Goal: Task Accomplishment & Management: Manage account settings

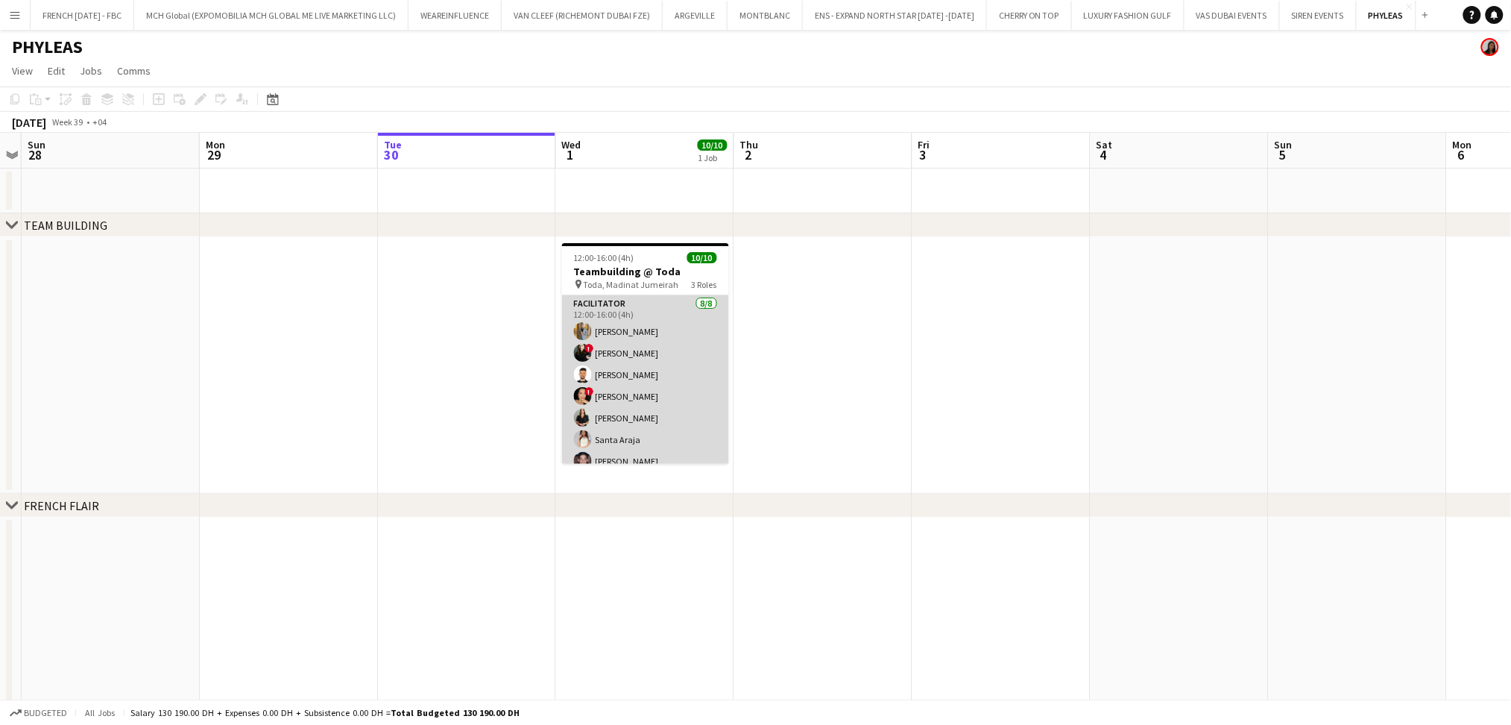
click at [617, 365] on app-card-role "Facilitator [DATE] 12:00-16:00 (4h) [PERSON_NAME] ! [PERSON_NAME] [PERSON_NAME]…" at bounding box center [645, 396] width 167 height 202
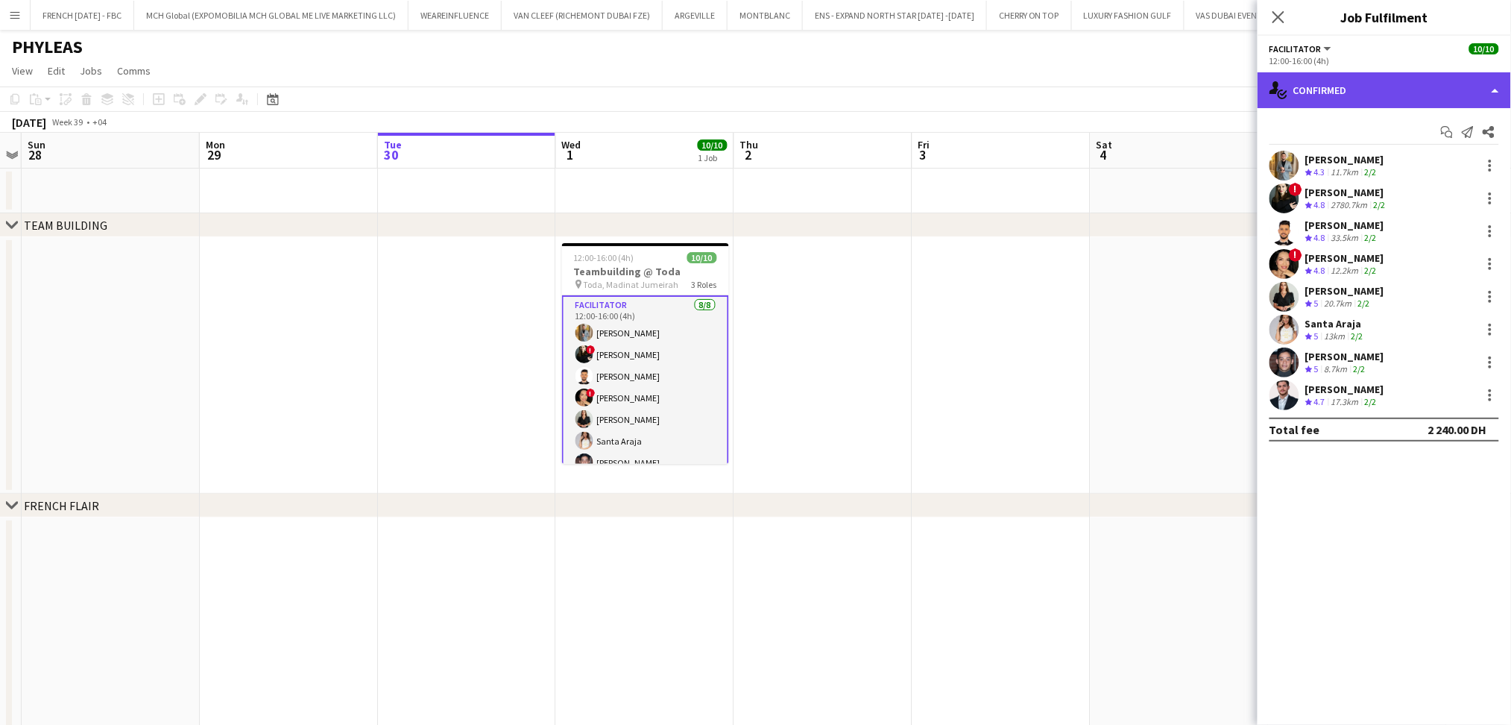
click at [1410, 103] on div "single-neutral-actions-check-2 Confirmed" at bounding box center [1384, 90] width 253 height 36
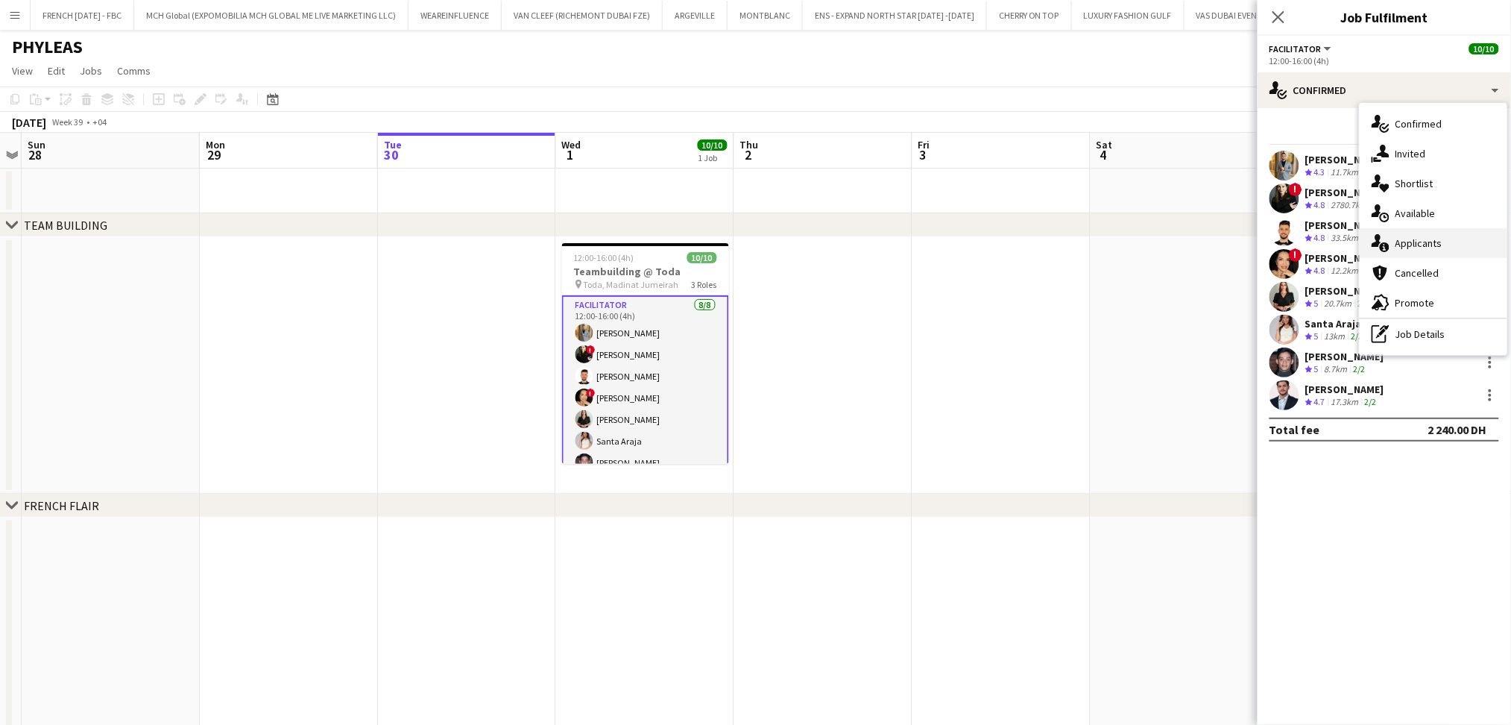
click at [1452, 237] on div "single-neutral-actions-information Applicants" at bounding box center [1434, 243] width 148 height 30
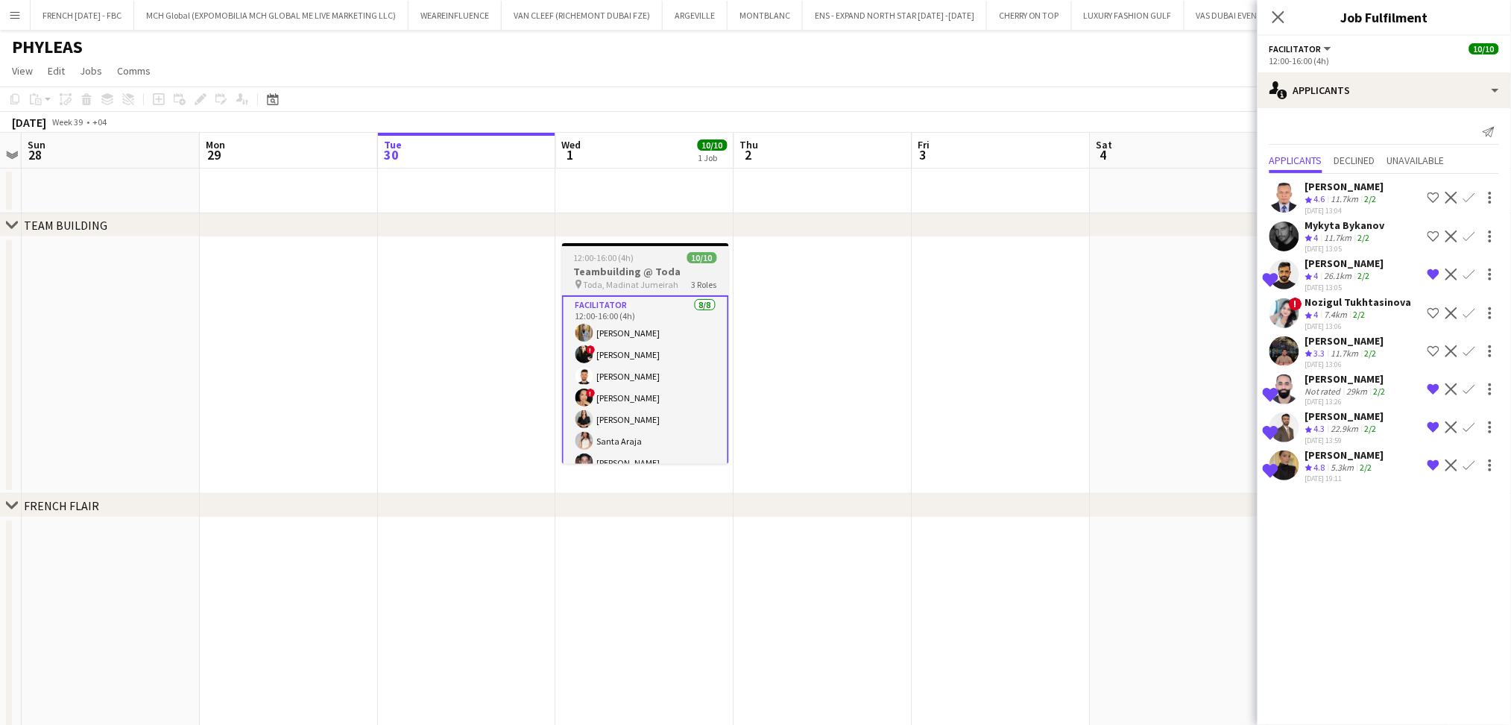
click at [660, 279] on span "Toda, Madinat Jumeirah" at bounding box center [631, 284] width 95 height 11
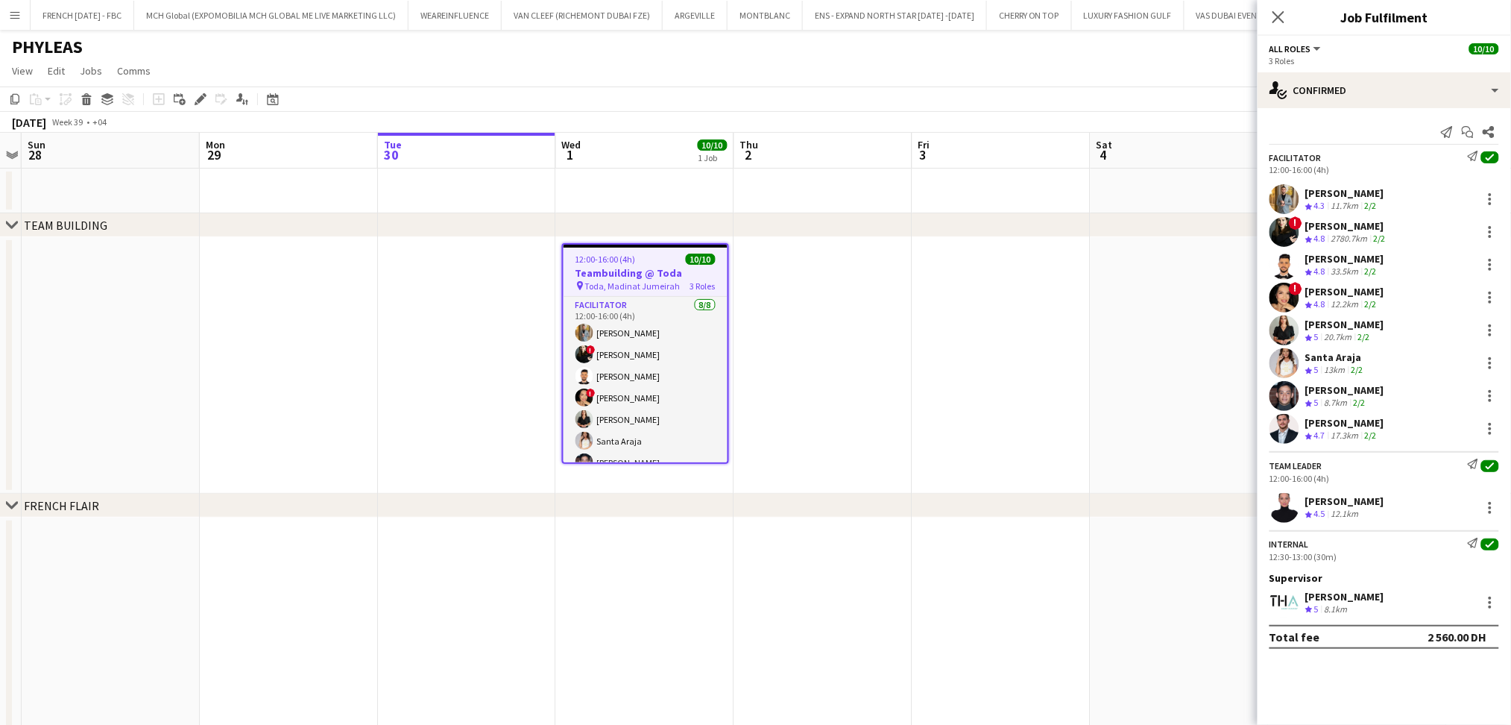
click at [1350, 493] on div "[PERSON_NAME] Crew rating 4.5 12.1km" at bounding box center [1384, 508] width 253 height 30
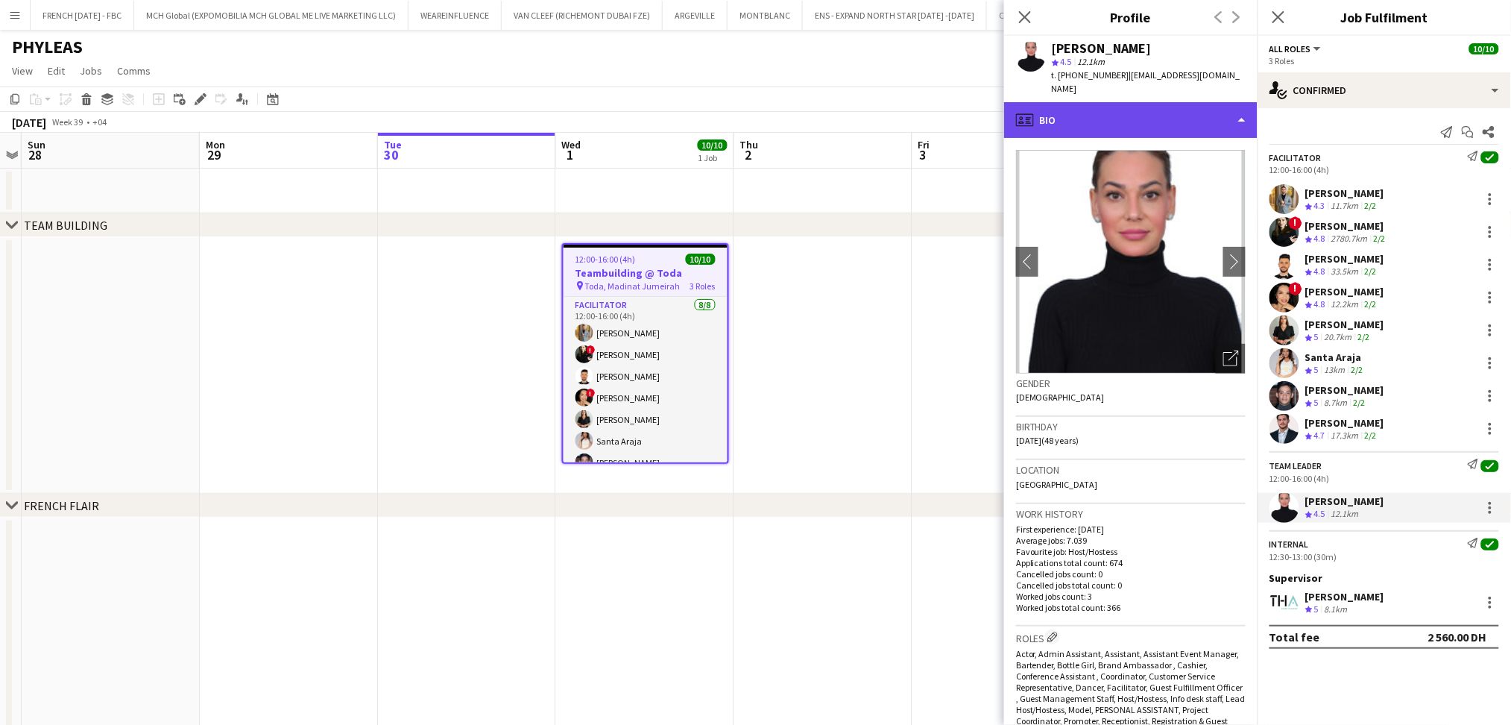
click at [1105, 113] on div "profile Bio" at bounding box center [1130, 120] width 253 height 36
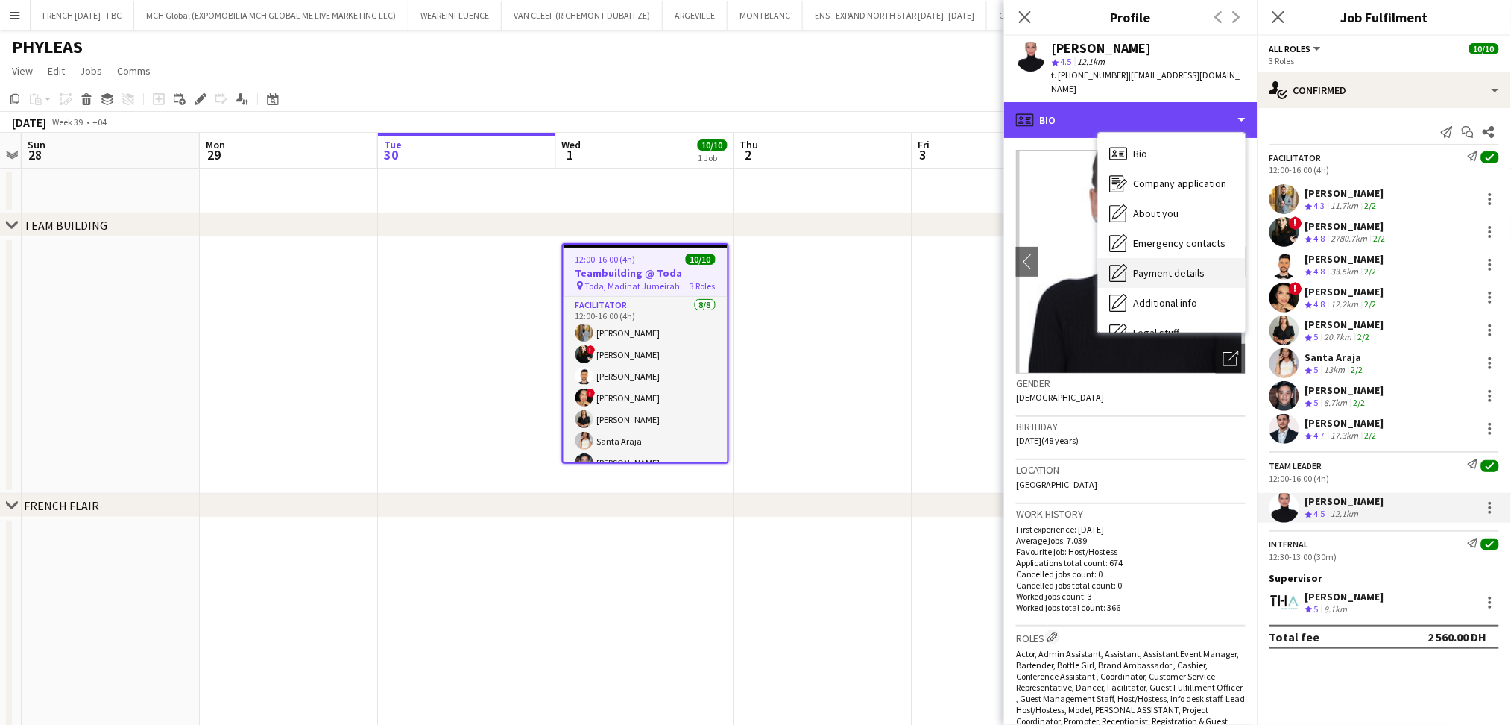
scroll to position [80, 0]
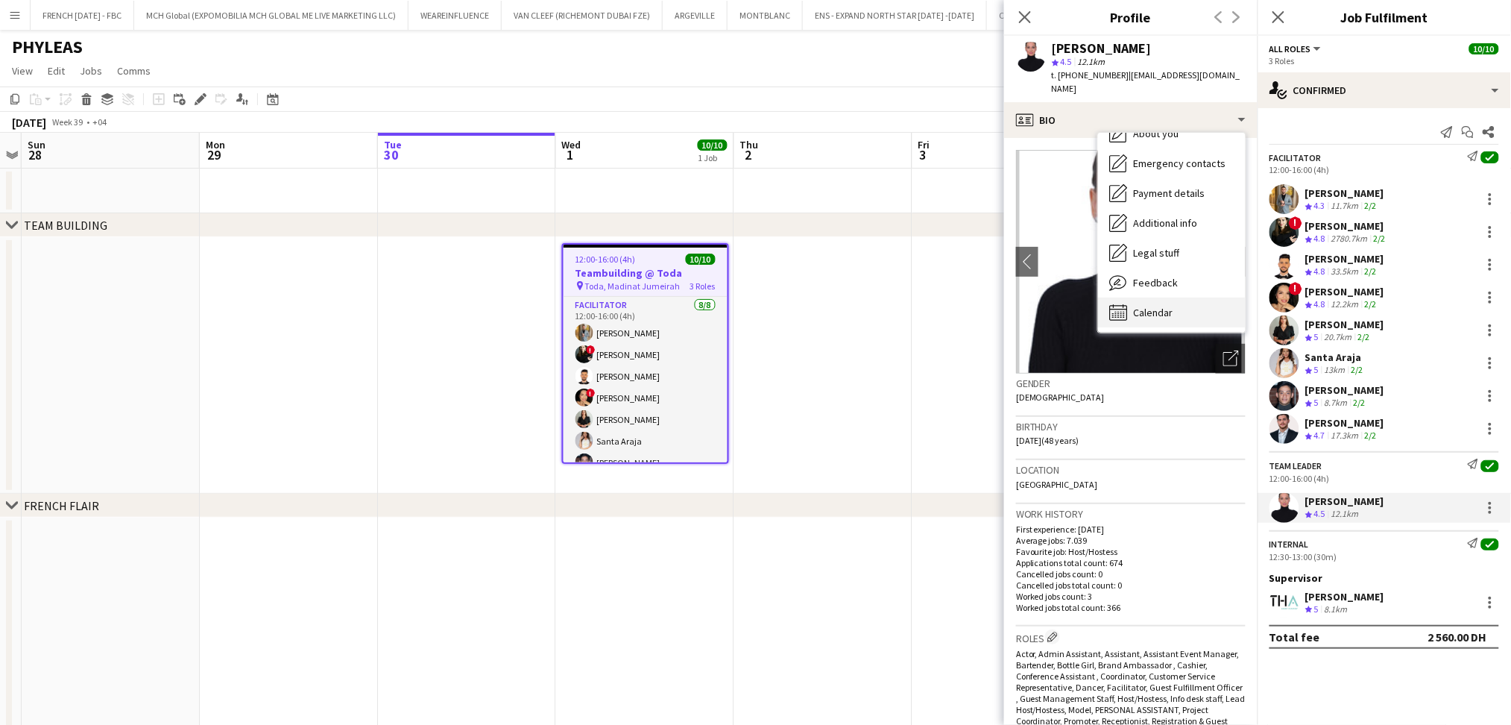
click at [1200, 301] on div "Calendar Calendar" at bounding box center [1172, 312] width 148 height 30
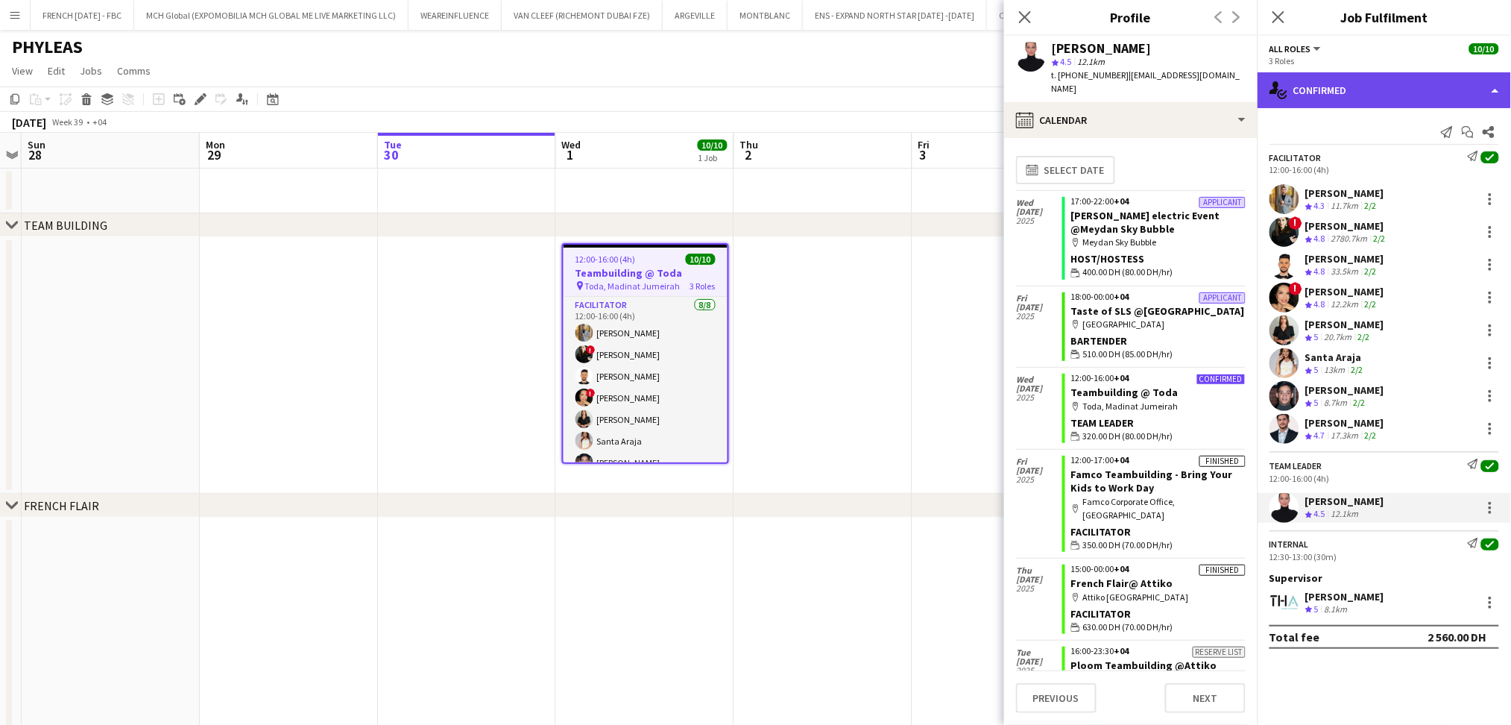
click at [1349, 89] on div "single-neutral-actions-check-2 Confirmed" at bounding box center [1384, 90] width 253 height 36
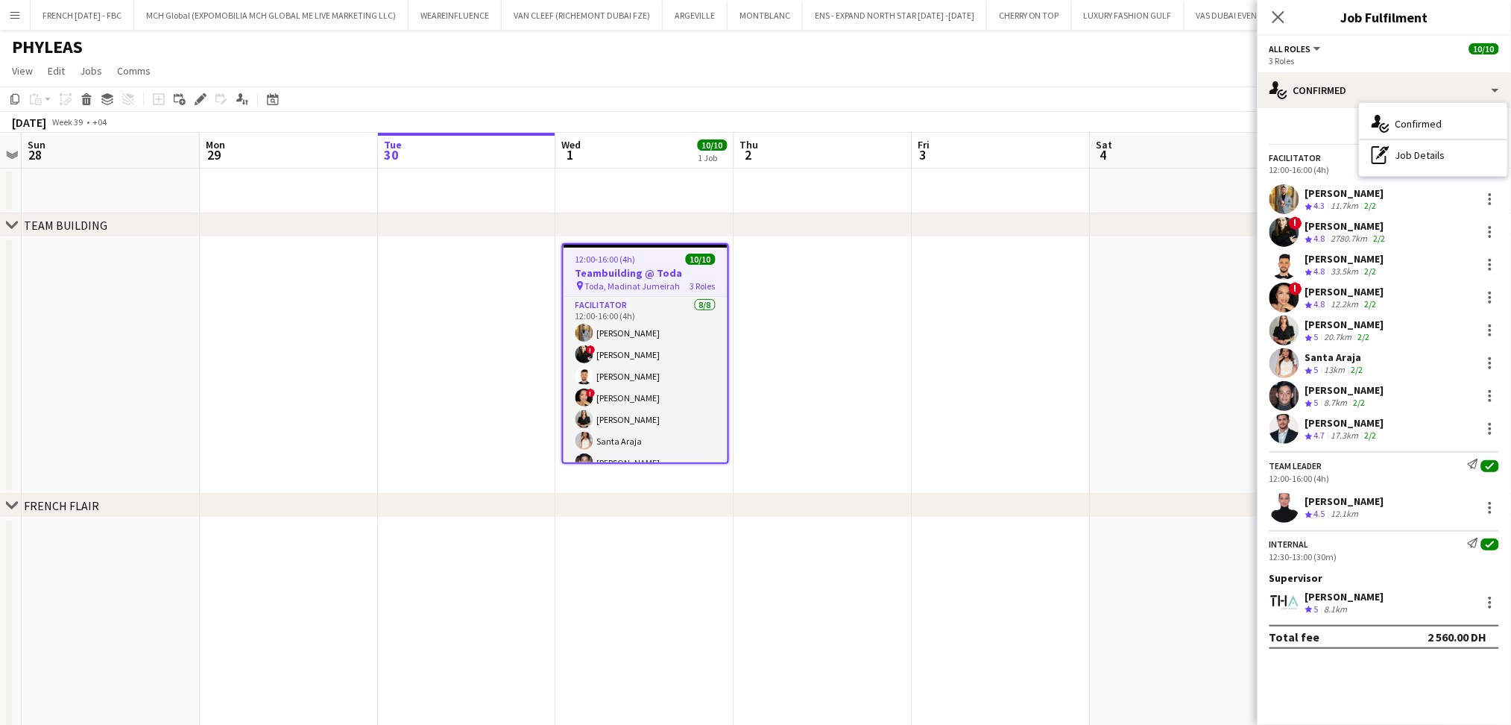
click at [1162, 396] on app-date-cell at bounding box center [1180, 365] width 178 height 256
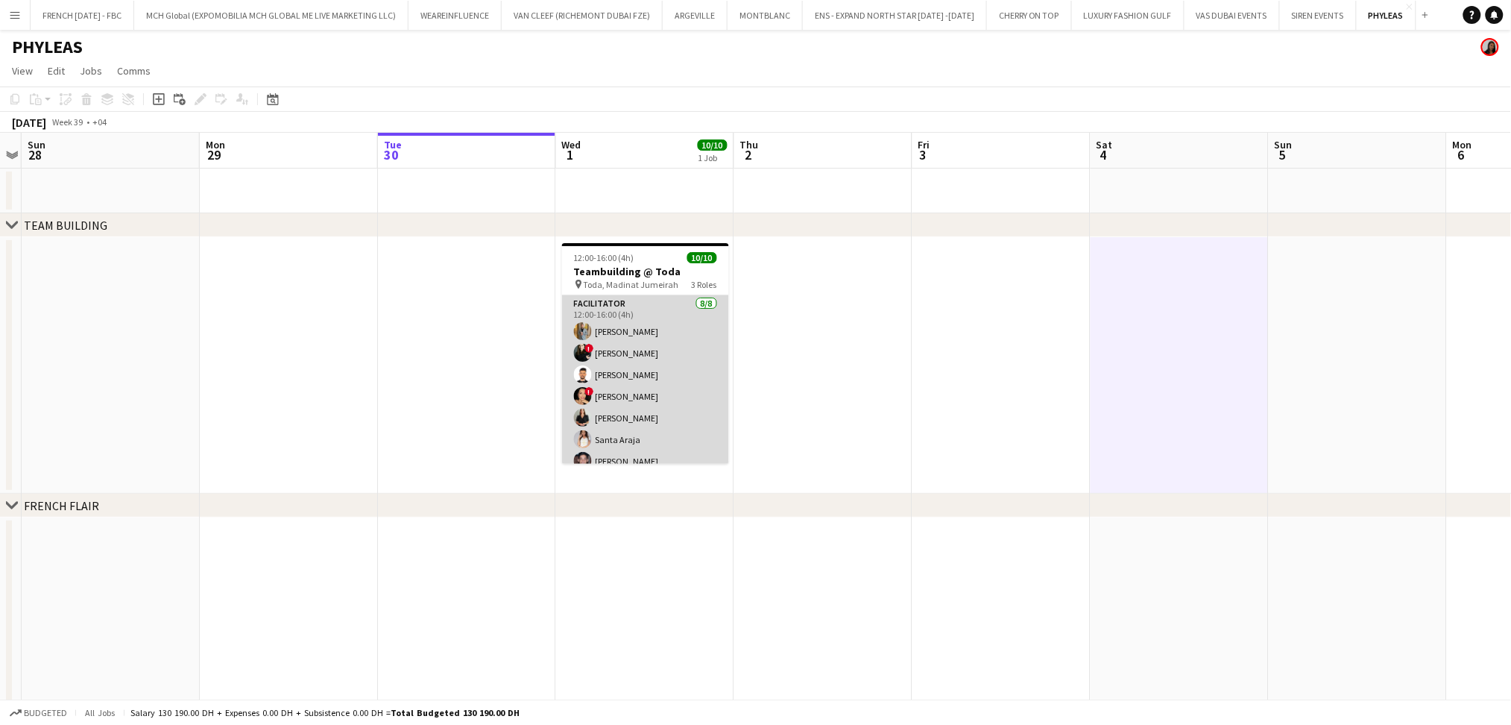
click at [621, 358] on app-card-role "Facilitator [DATE] 12:00-16:00 (4h) [PERSON_NAME] ! [PERSON_NAME] [PERSON_NAME]…" at bounding box center [645, 396] width 167 height 202
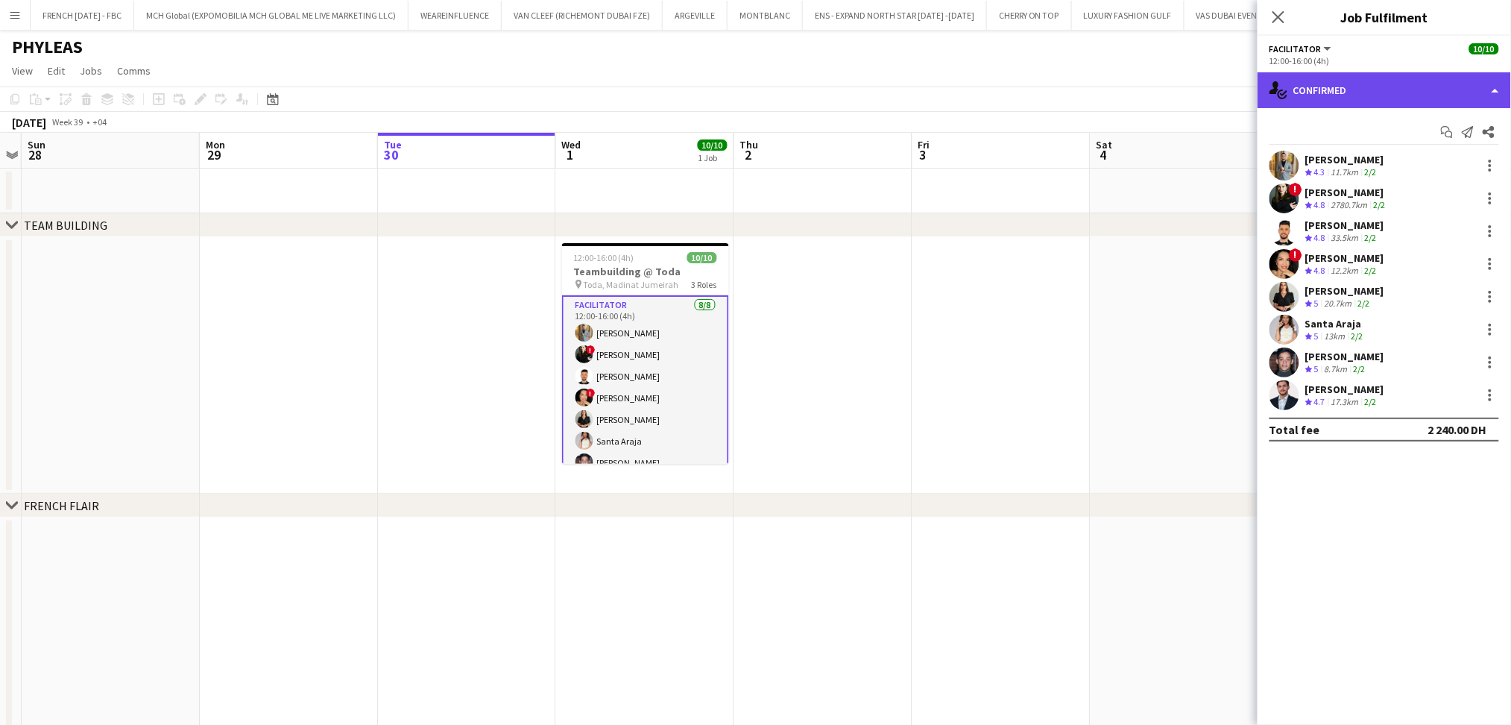
click at [1363, 84] on div "single-neutral-actions-check-2 Confirmed" at bounding box center [1384, 90] width 253 height 36
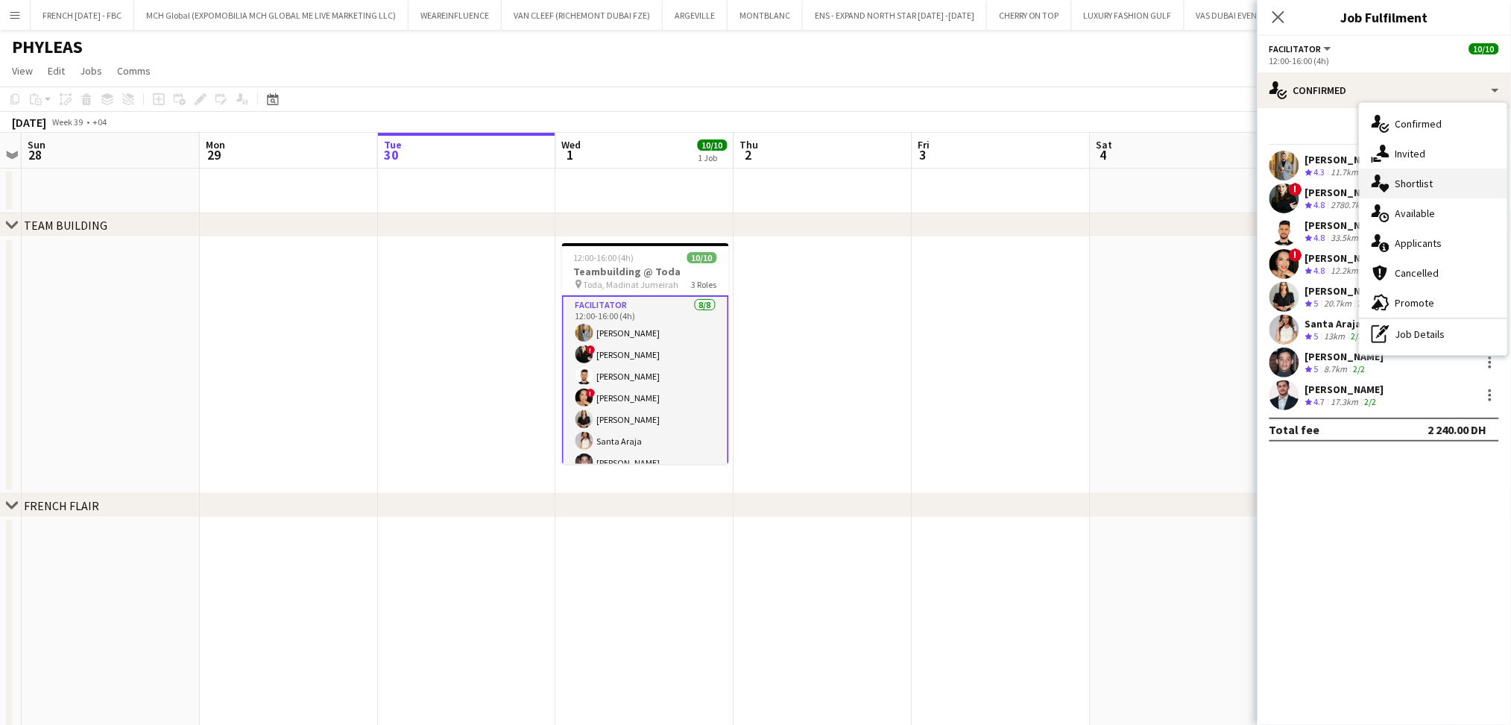
click at [1415, 180] on span "Shortlist" at bounding box center [1415, 183] width 38 height 13
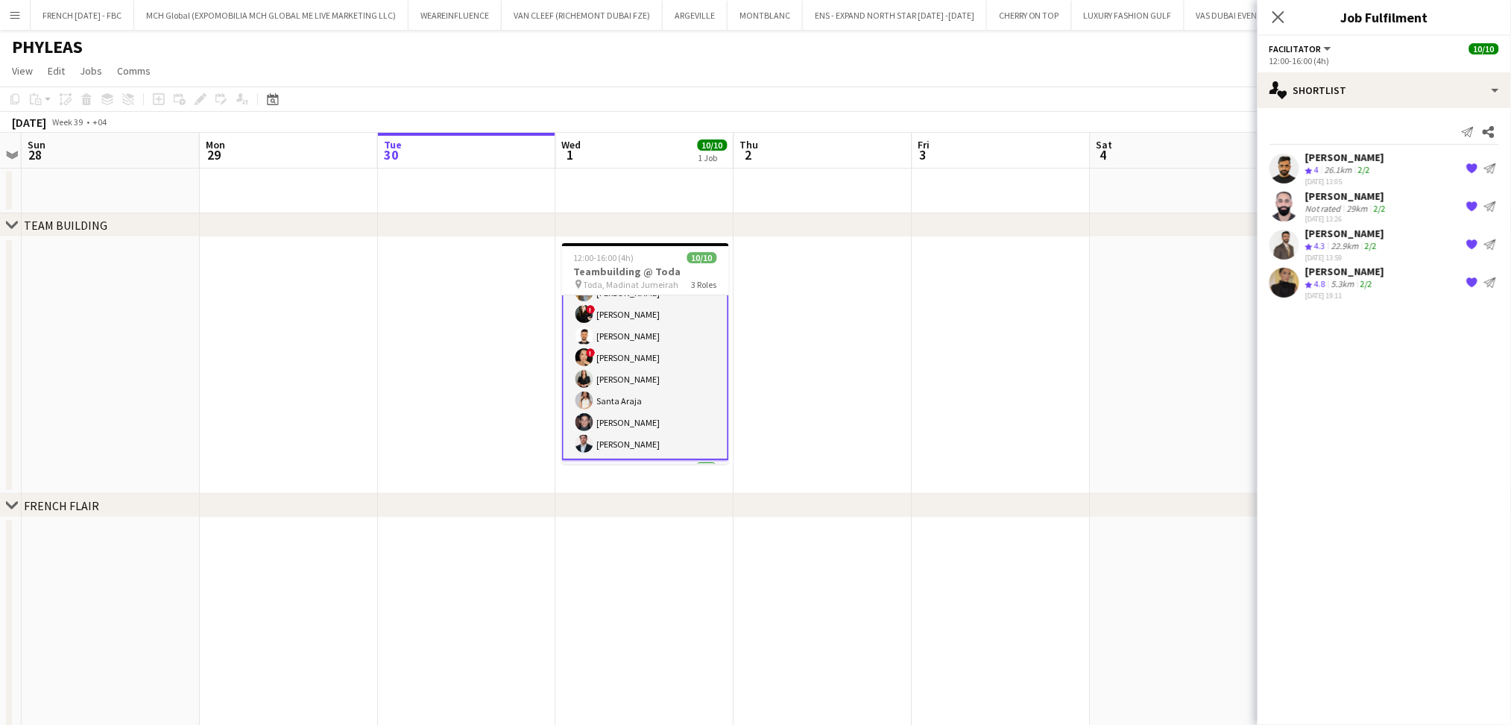
scroll to position [75, 0]
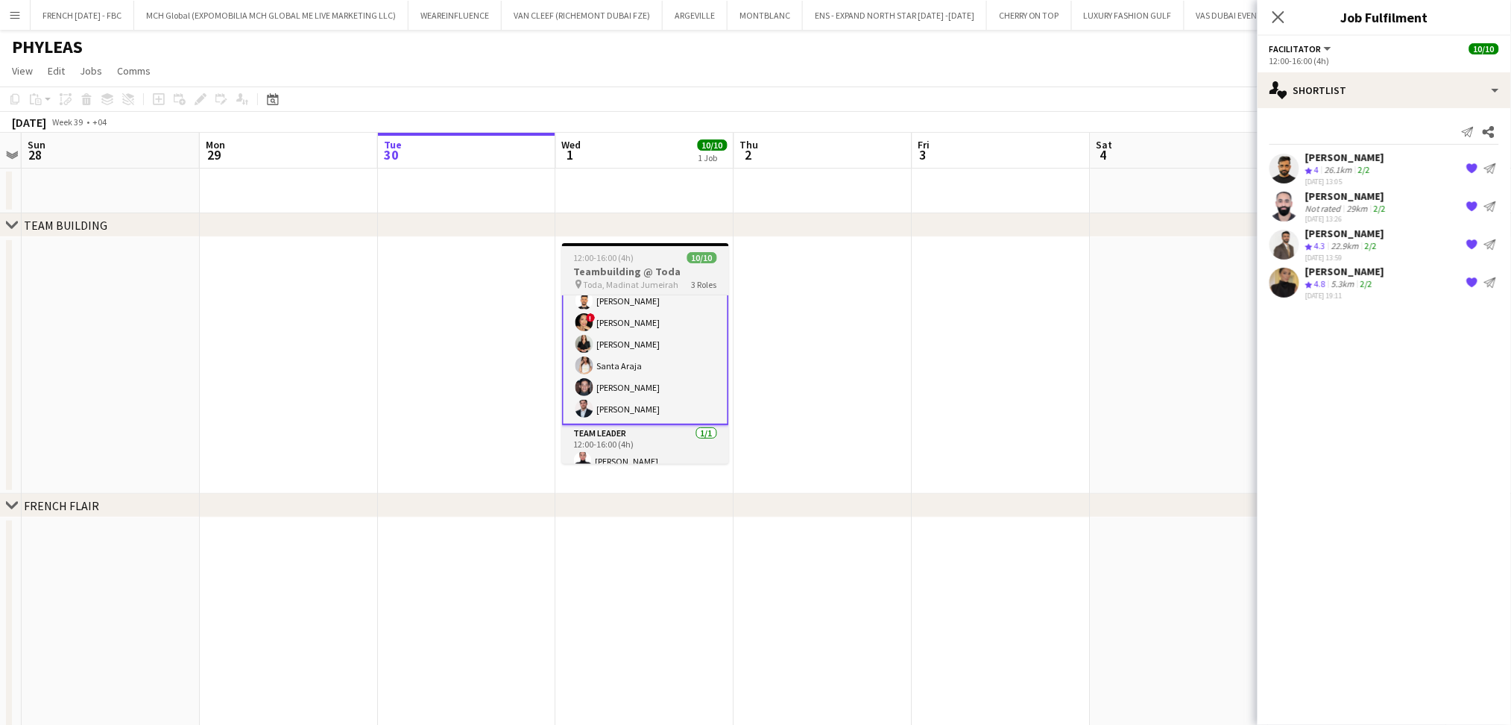
click at [617, 359] on app-card-role "Facilitator [DATE] 12:00-16:00 (4h) [PERSON_NAME] ! [PERSON_NAME] [PERSON_NAME]…" at bounding box center [645, 322] width 167 height 205
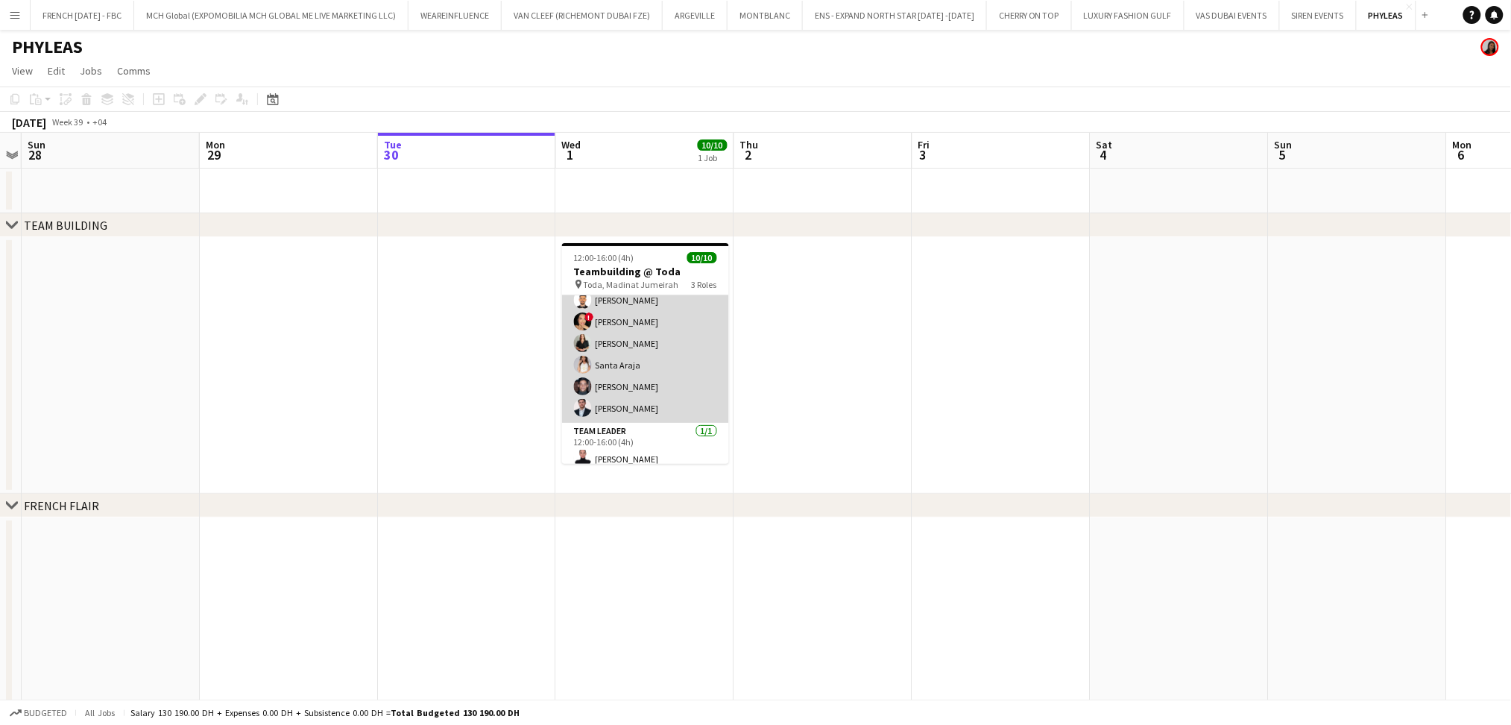
click at [611, 364] on app-card-role "Facilitator [DATE] 12:00-16:00 (4h) [PERSON_NAME] ! [PERSON_NAME] [PERSON_NAME]…" at bounding box center [645, 322] width 167 height 202
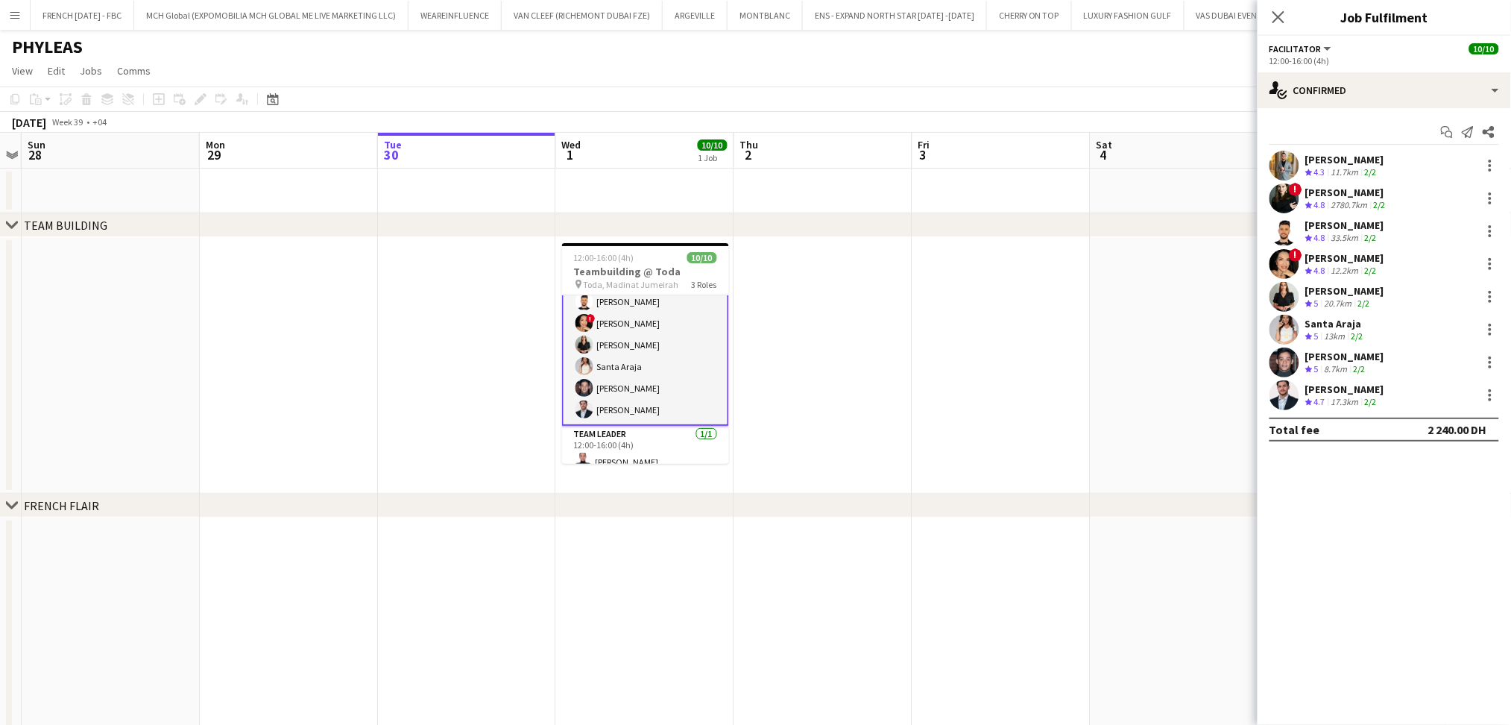
scroll to position [75, 0]
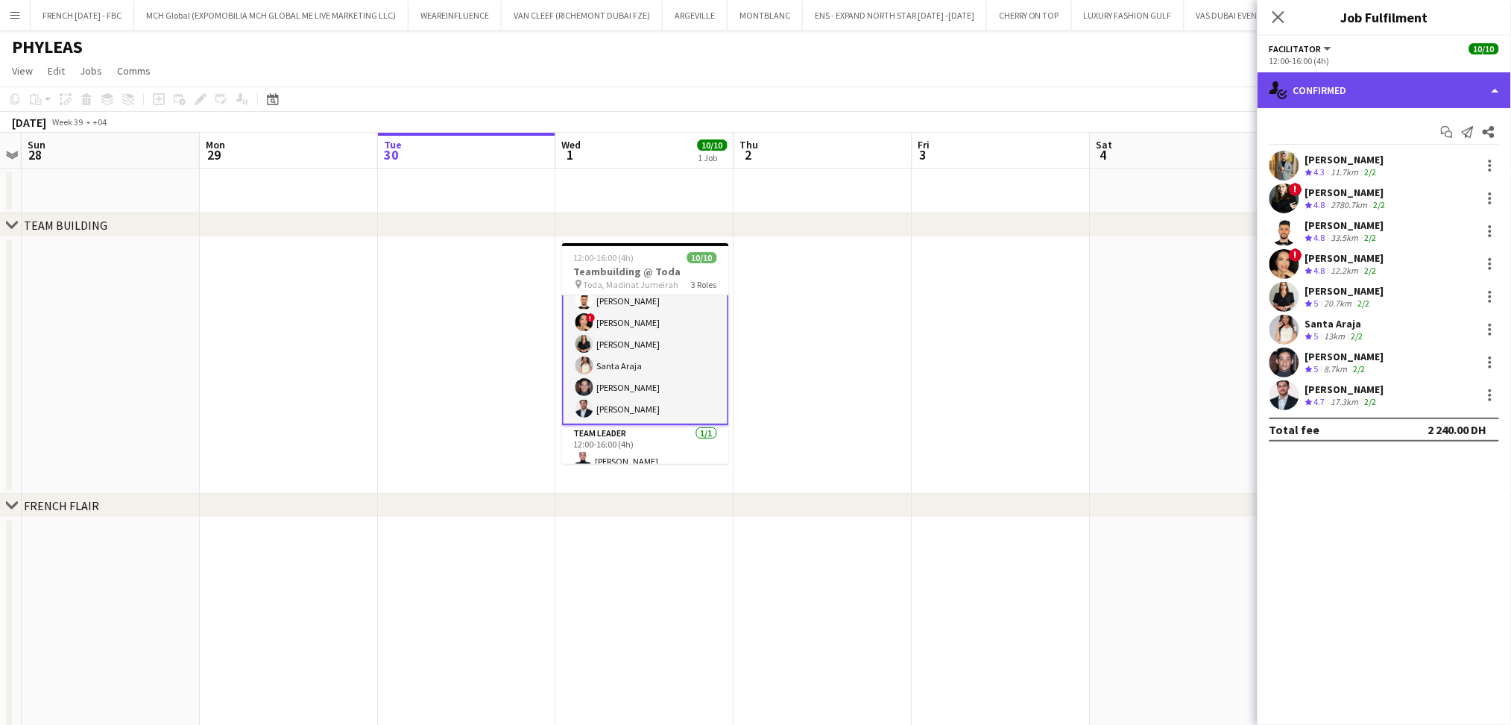
click at [1394, 99] on div "single-neutral-actions-check-2 Confirmed" at bounding box center [1384, 90] width 253 height 36
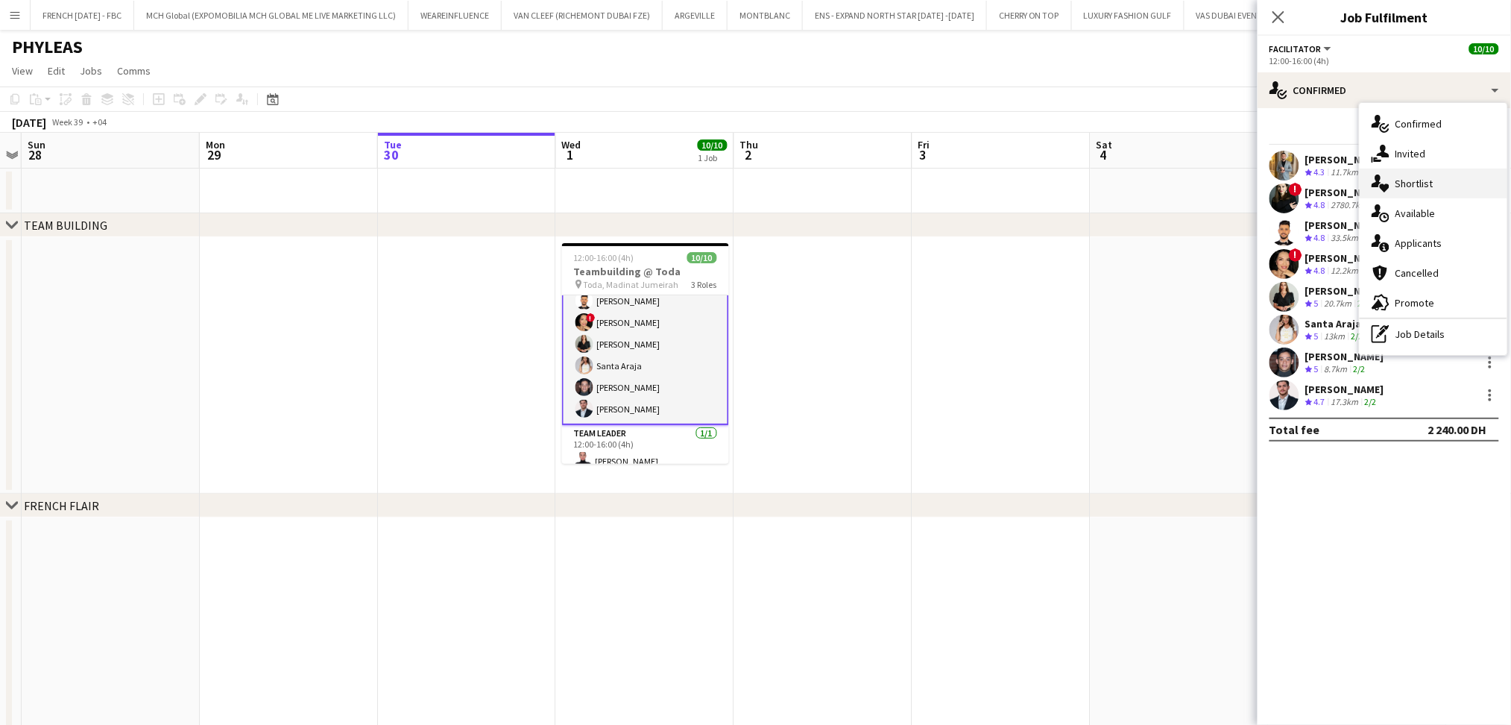
click at [1446, 183] on div "single-neutral-actions-heart Shortlist" at bounding box center [1434, 183] width 148 height 30
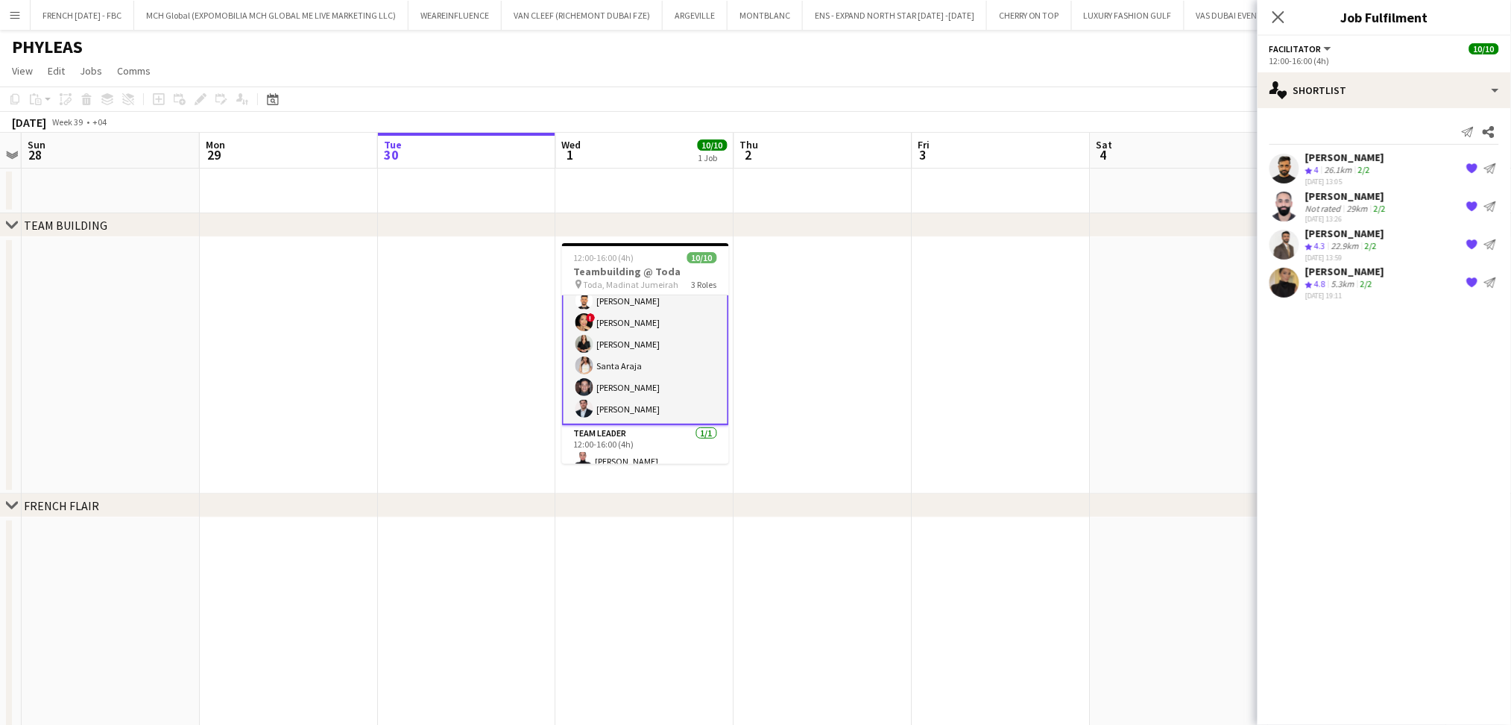
click at [933, 386] on app-date-cell at bounding box center [1002, 365] width 178 height 256
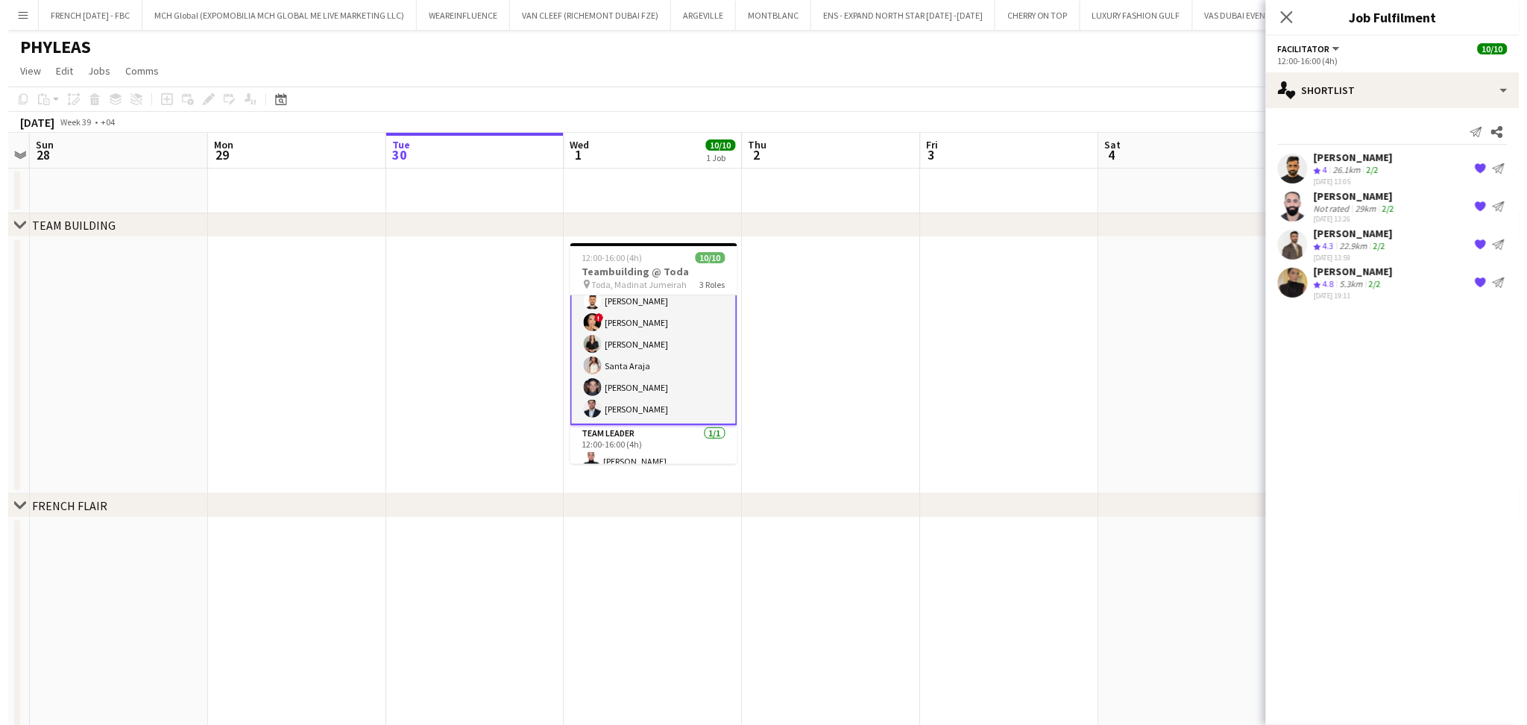
scroll to position [75, 0]
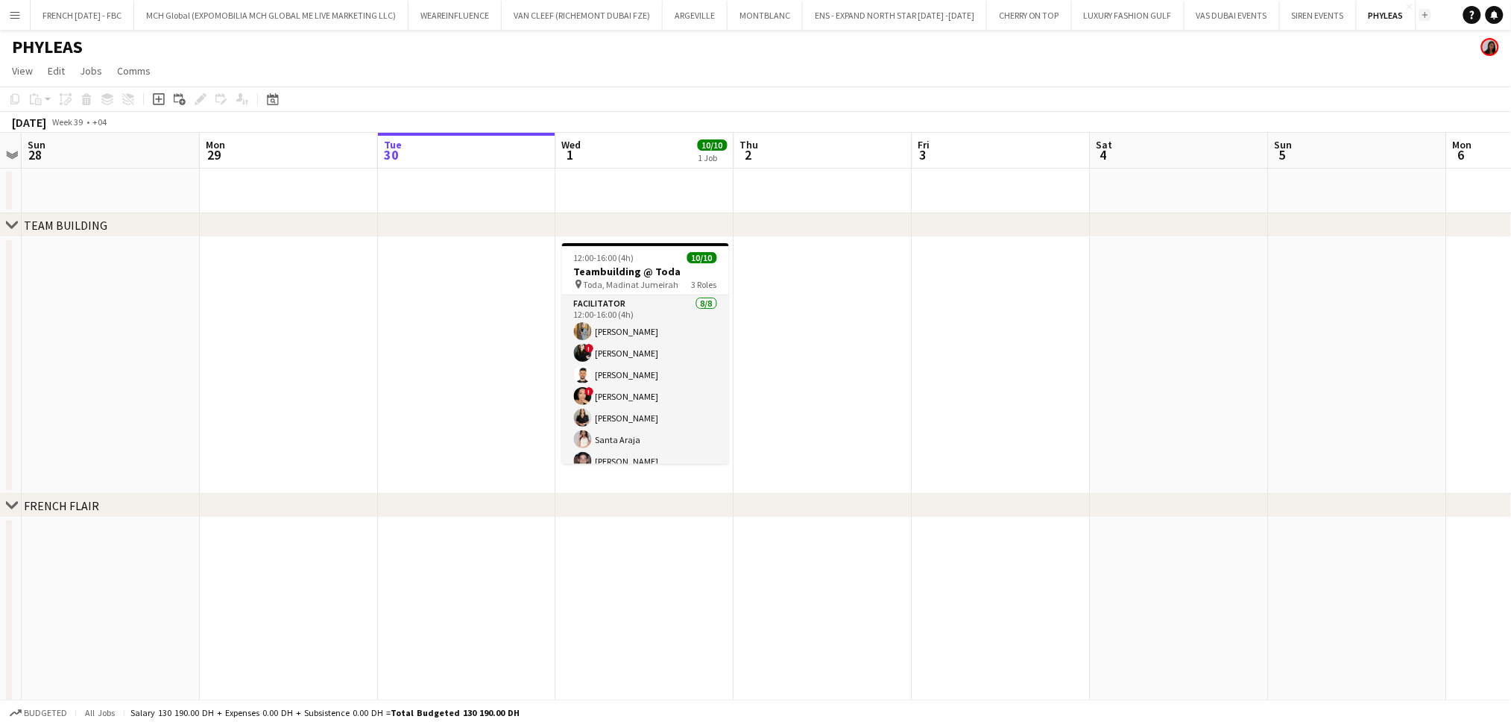
click at [1420, 18] on button "Add" at bounding box center [1426, 15] width 12 height 12
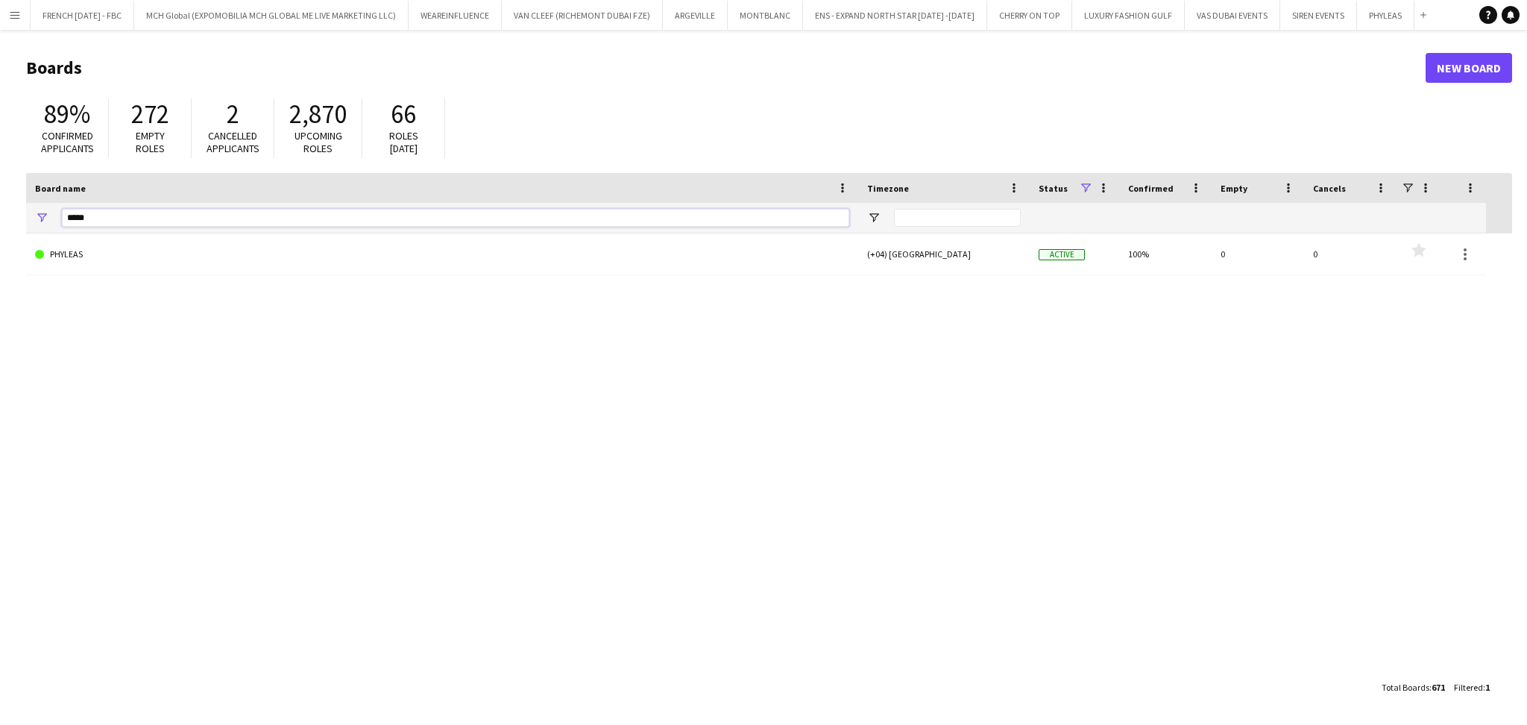
click at [729, 212] on input "*****" at bounding box center [455, 218] width 787 height 18
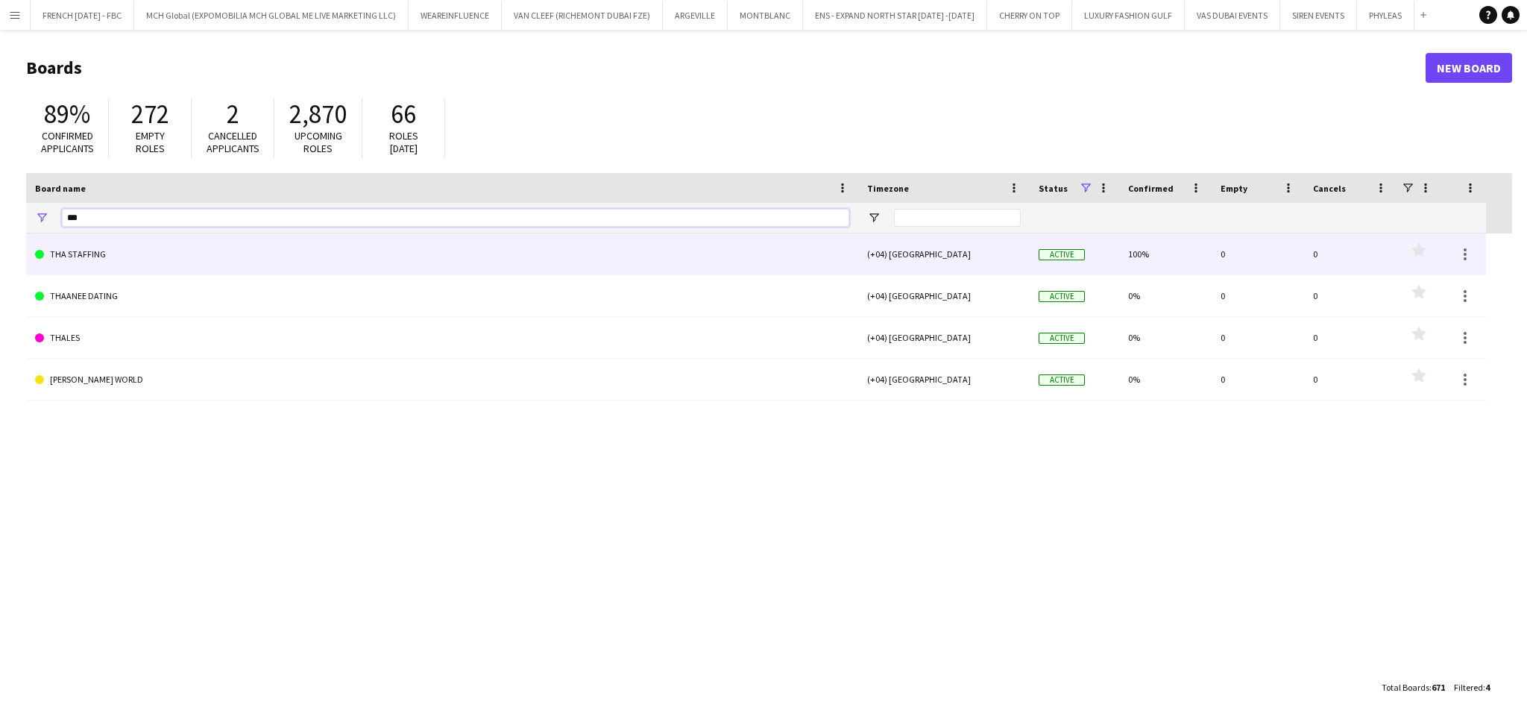
type input "***"
click at [621, 246] on link "THA STAFFING" at bounding box center [442, 254] width 814 height 42
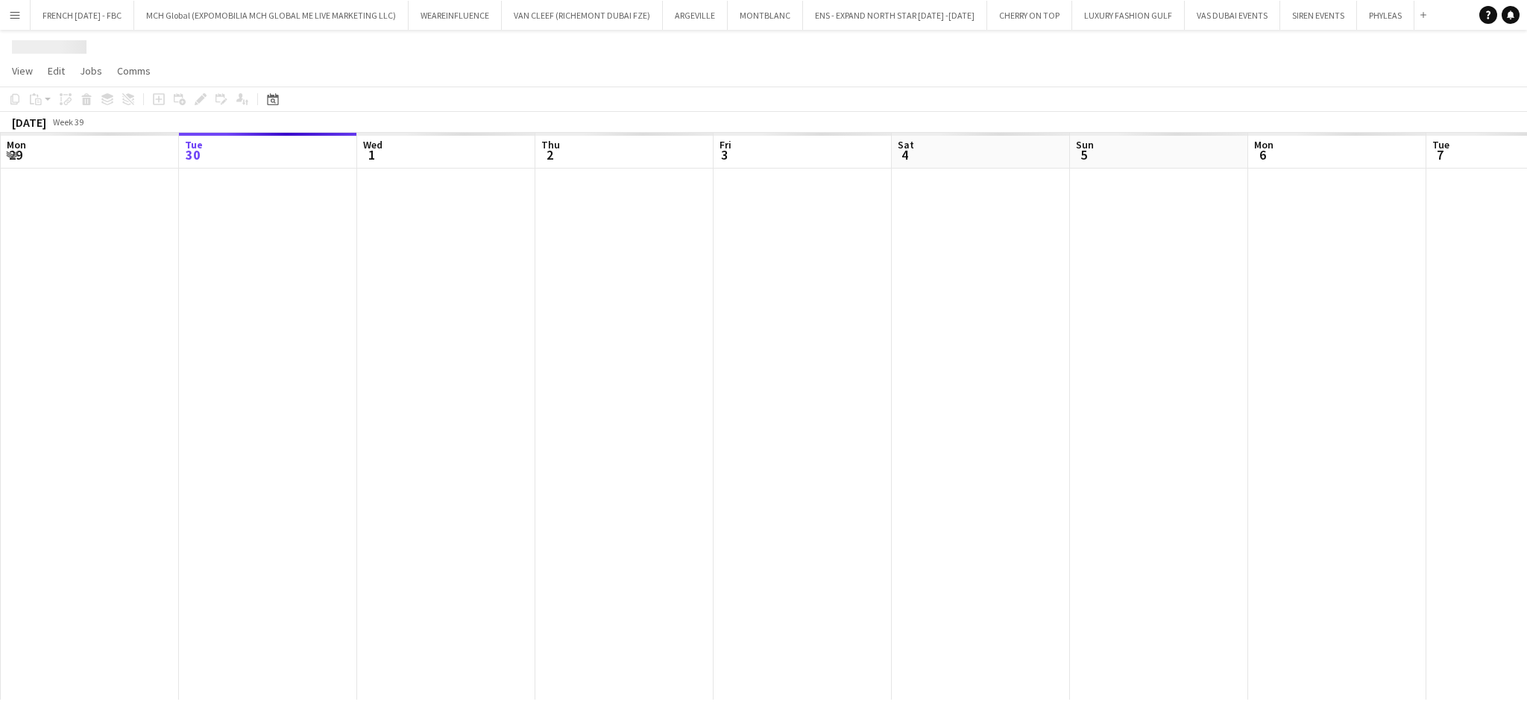
scroll to position [0, 28]
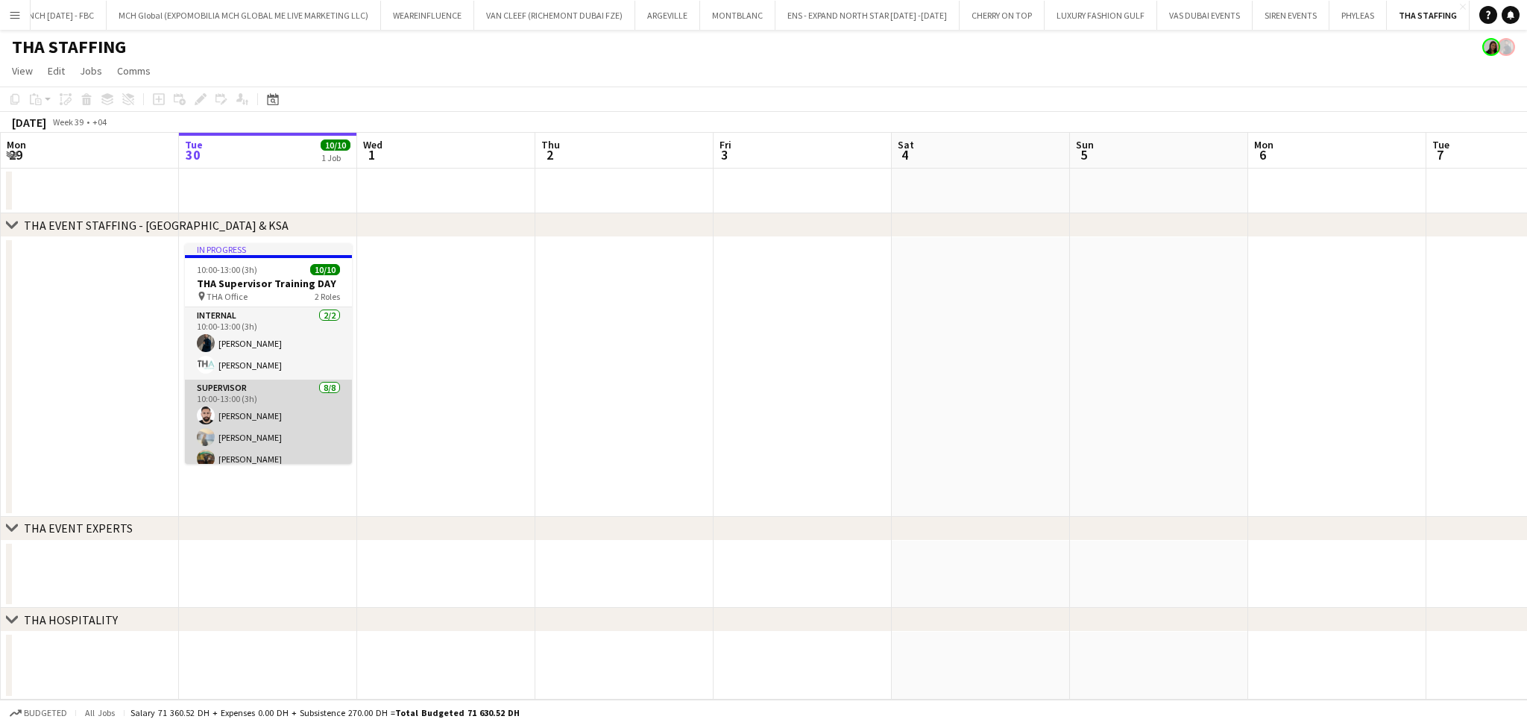
click at [280, 435] on app-card-role "Supervisor [DATE] 10:00-13:00 (3h) [PERSON_NAME] [PERSON_NAME] Burdiuk [PERSON_…" at bounding box center [268, 480] width 167 height 202
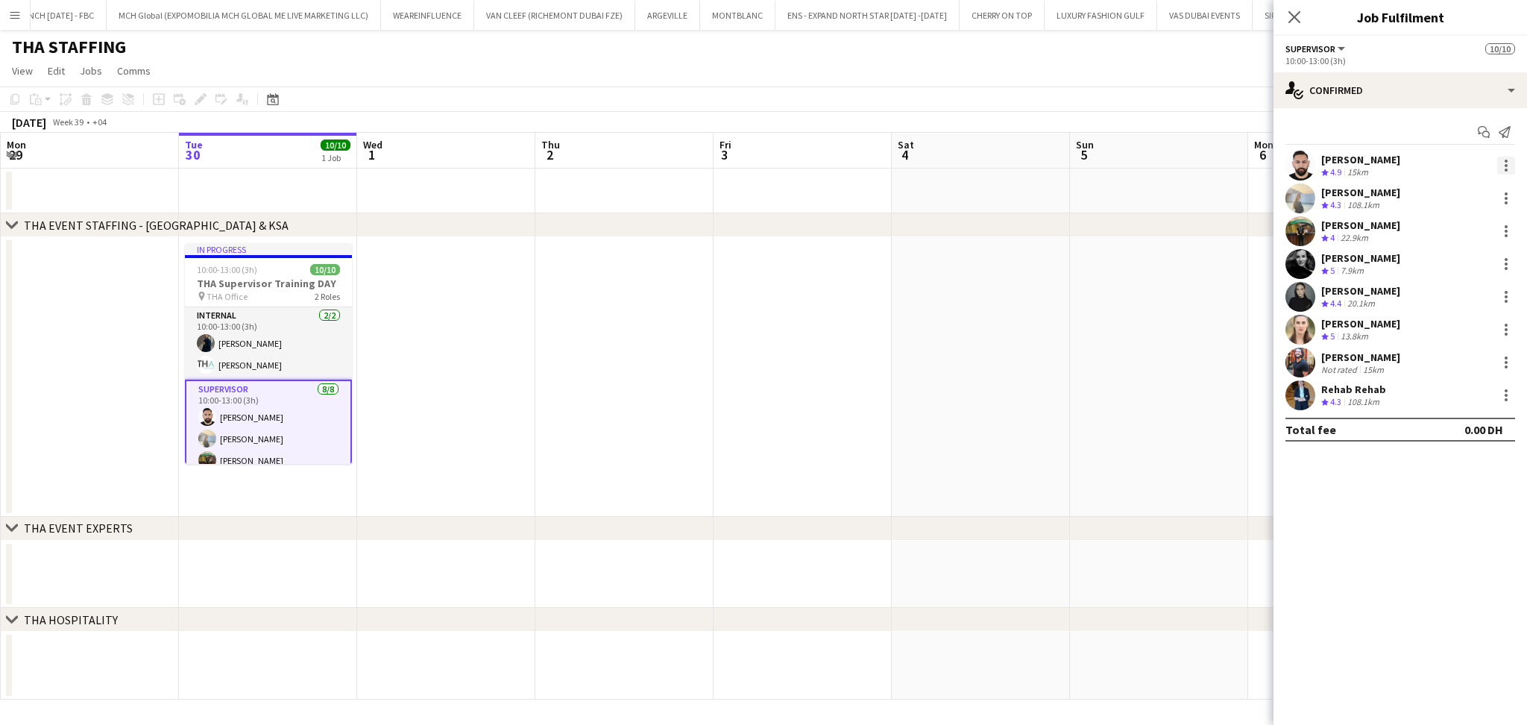
click at [1502, 166] on div at bounding box center [1506, 166] width 18 height 18
click at [1467, 409] on span "Set as supervisor" at bounding box center [1457, 407] width 92 height 13
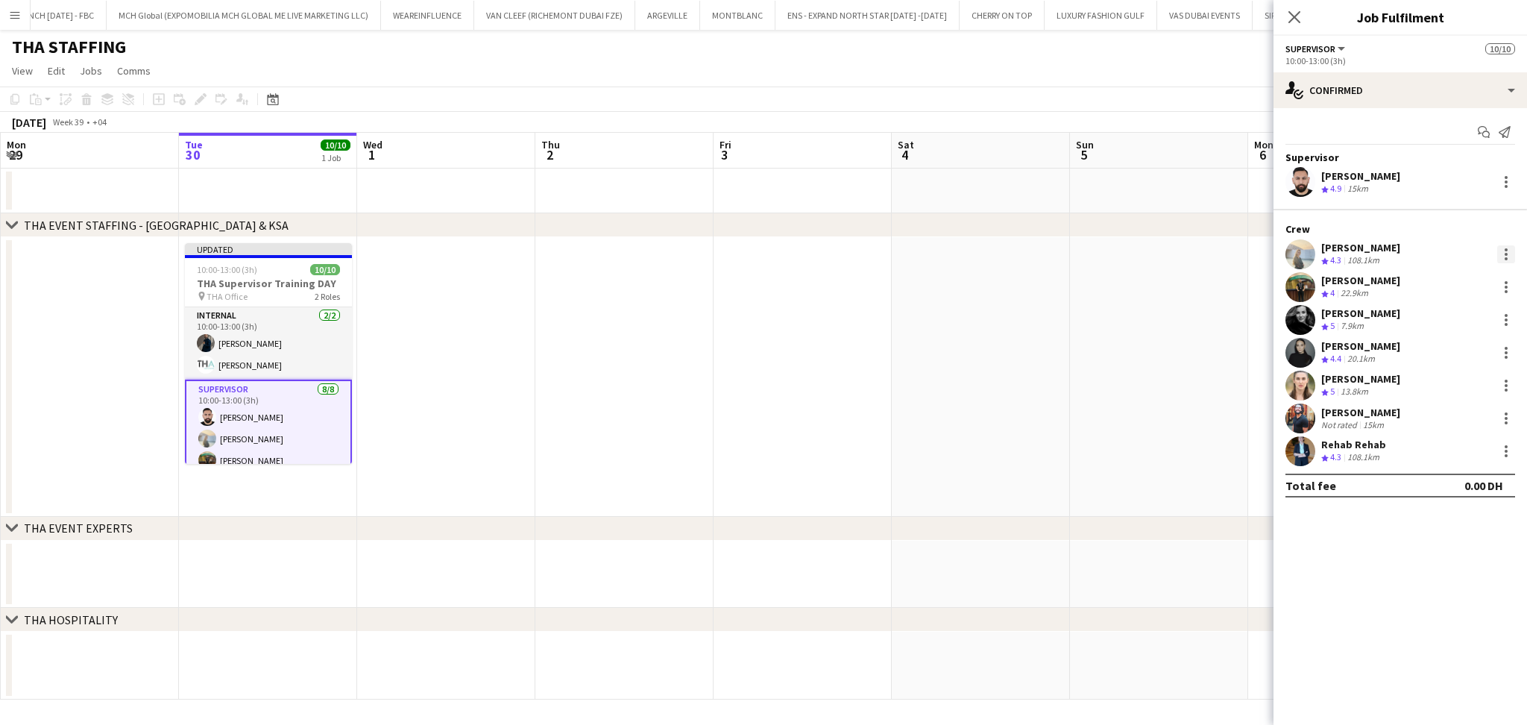
click at [1508, 258] on div at bounding box center [1506, 254] width 18 height 18
click at [1449, 501] on span "Set as supervisor" at bounding box center [1457, 495] width 92 height 13
click at [1505, 287] on div at bounding box center [1506, 287] width 3 height 3
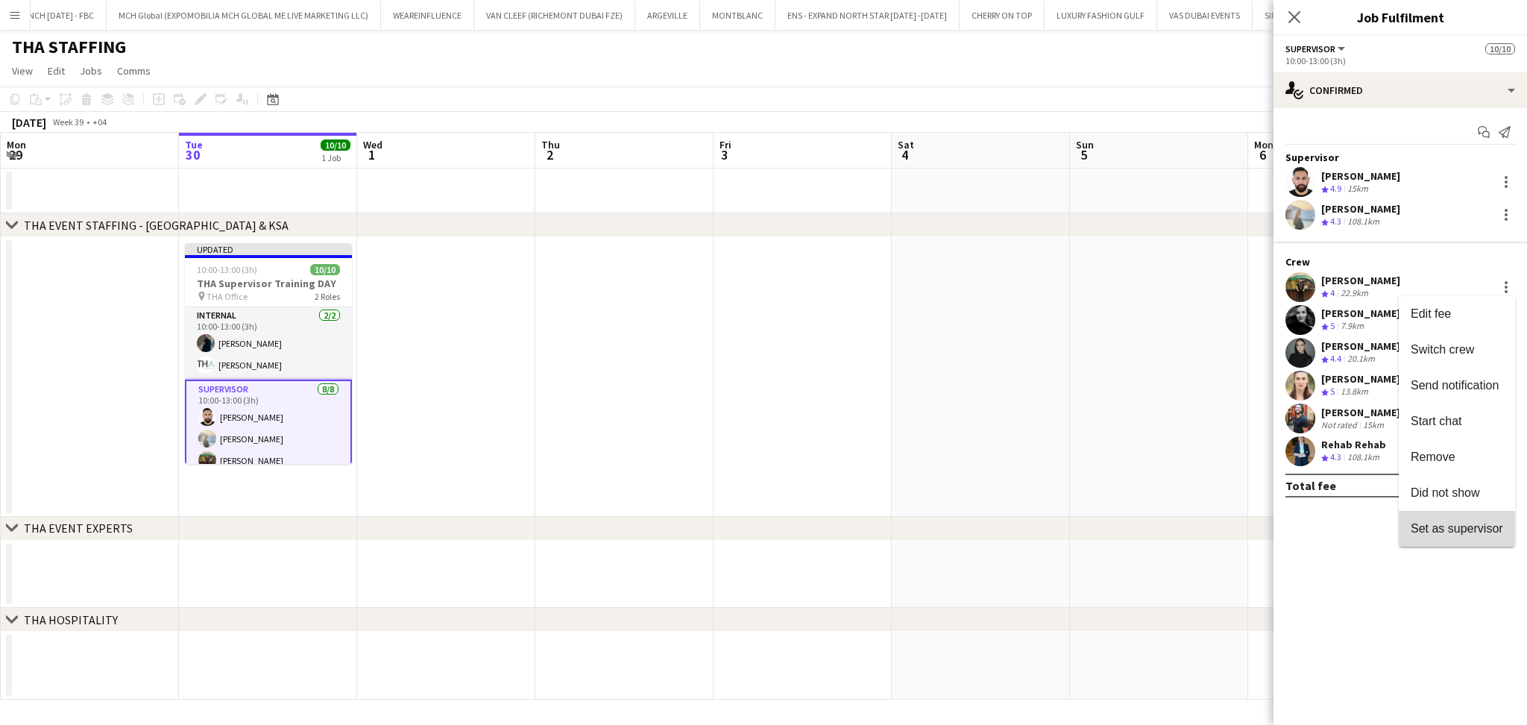
click at [1460, 524] on span "Set as supervisor" at bounding box center [1457, 528] width 92 height 13
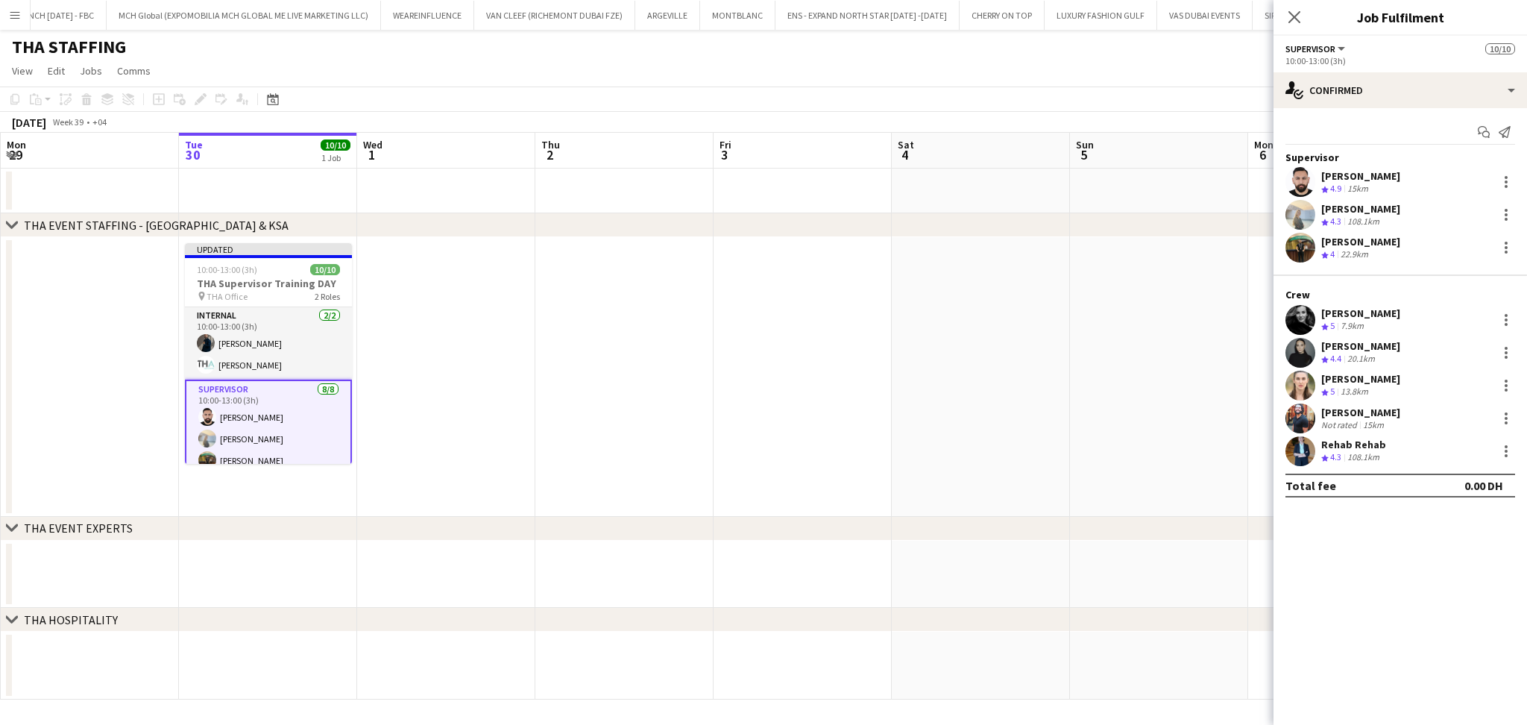
click at [1513, 329] on div "[PERSON_NAME] Crew rating 5 7.9km" at bounding box center [1399, 320] width 253 height 30
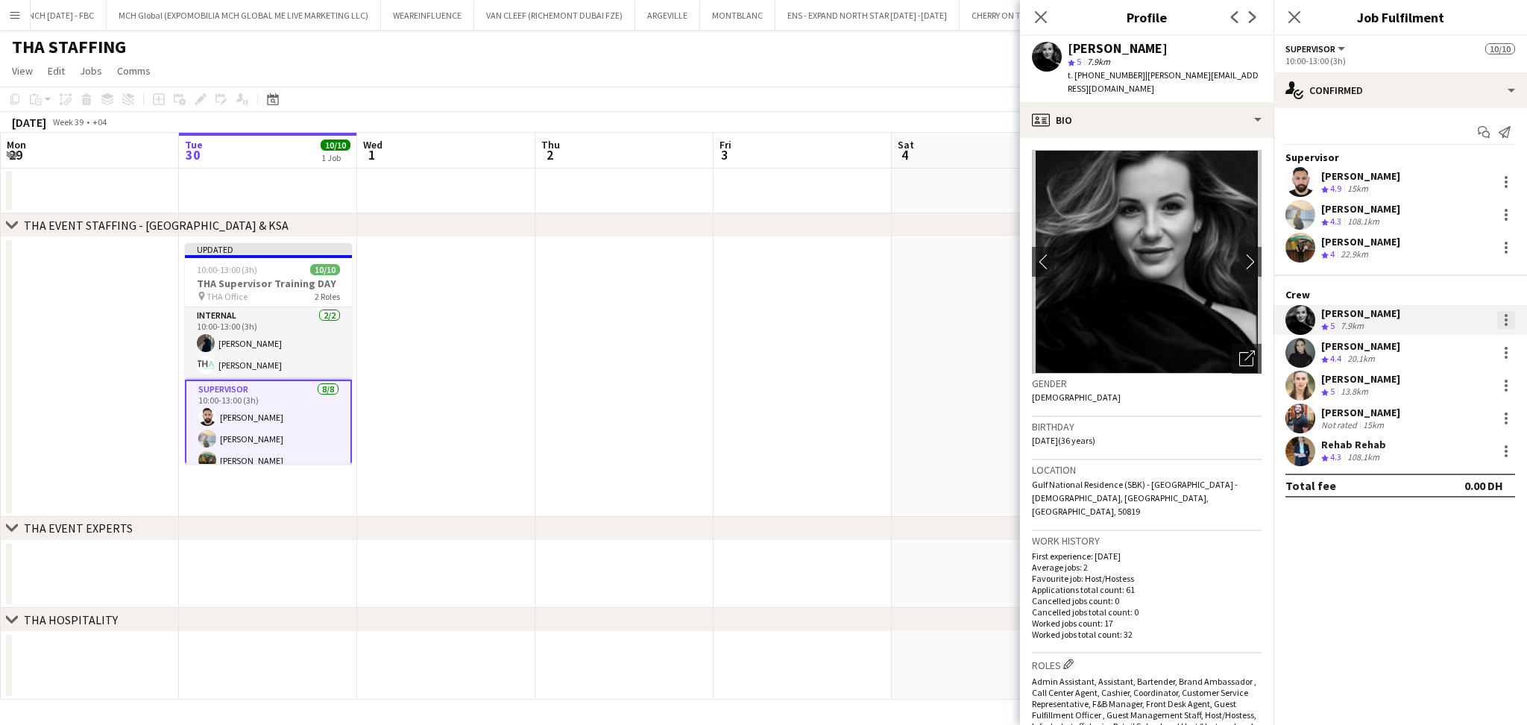
click at [1509, 322] on div at bounding box center [1506, 320] width 18 height 18
click at [1469, 558] on span "Set as supervisor" at bounding box center [1457, 561] width 92 height 13
click at [1505, 347] on div at bounding box center [1506, 348] width 3 height 3
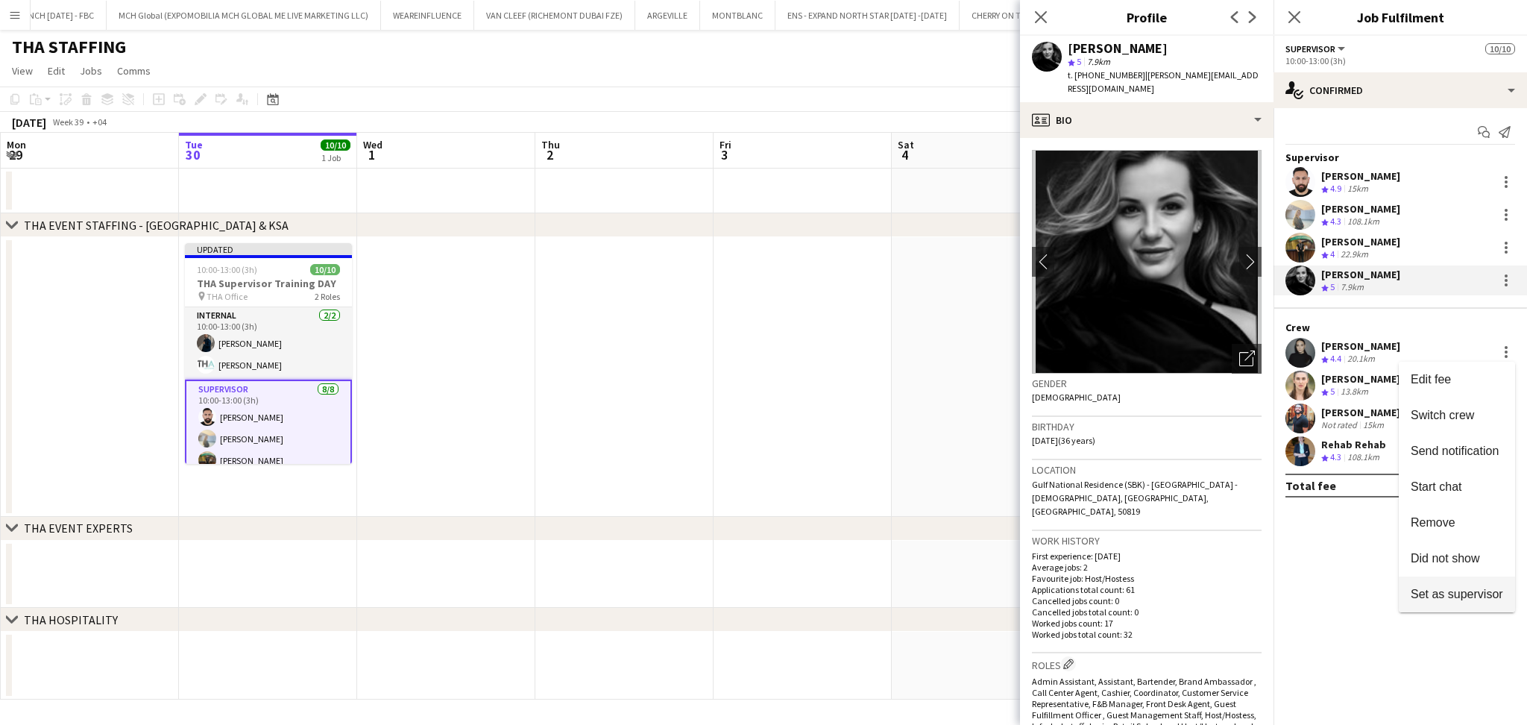
click at [1461, 592] on span "Set as supervisor" at bounding box center [1457, 593] width 92 height 13
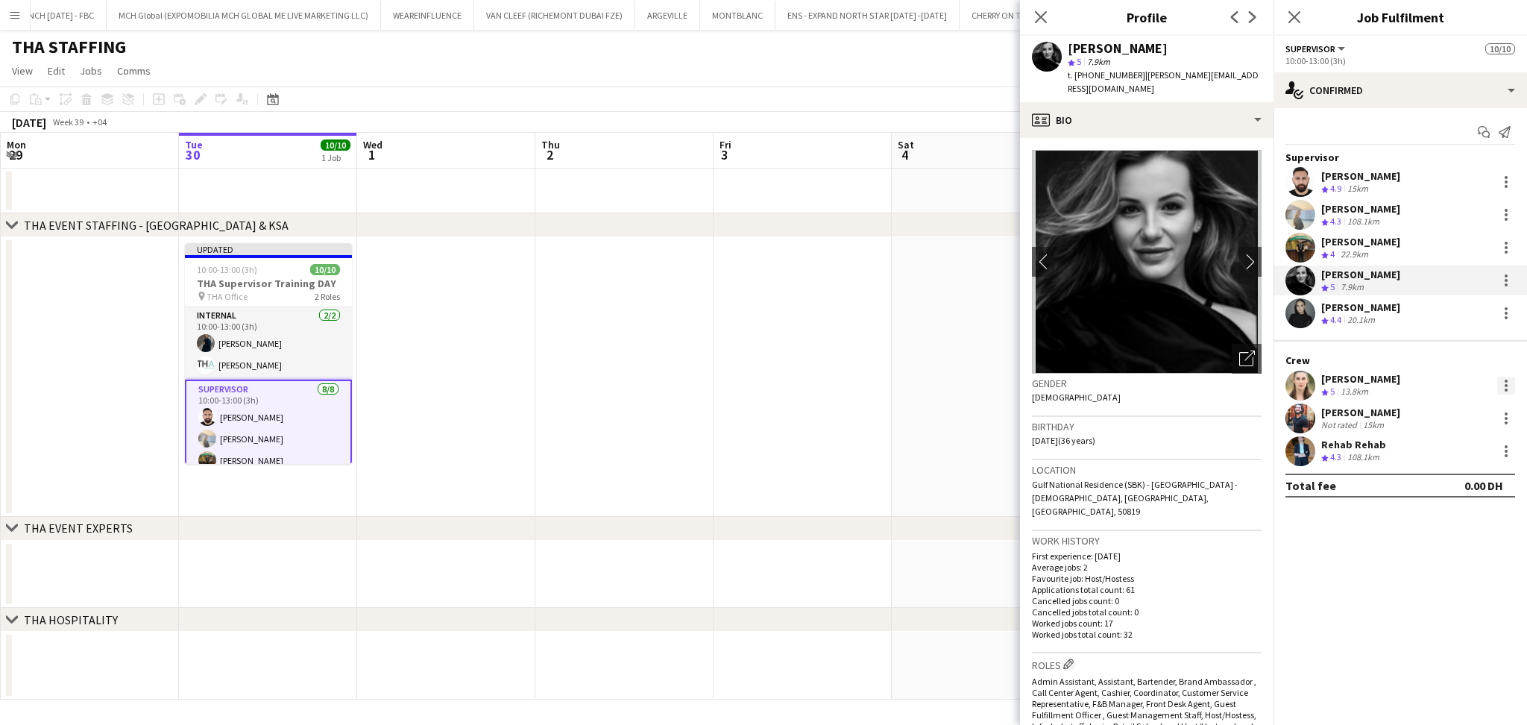
click at [1503, 383] on div at bounding box center [1506, 386] width 18 height 18
click at [1464, 628] on span "Set as supervisor" at bounding box center [1457, 626] width 92 height 13
click at [1505, 423] on div at bounding box center [1506, 422] width 3 height 3
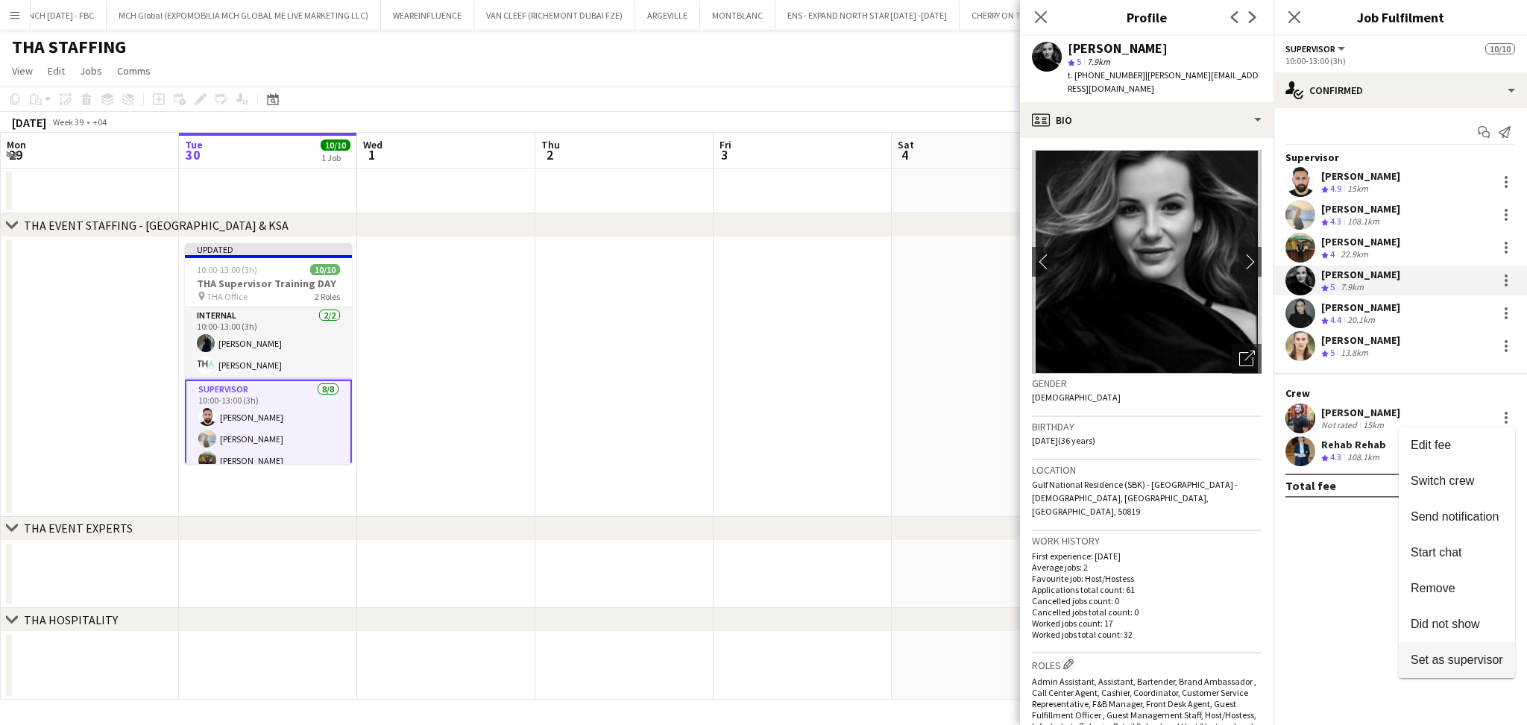
click at [1468, 662] on span "Set as supervisor" at bounding box center [1457, 659] width 92 height 13
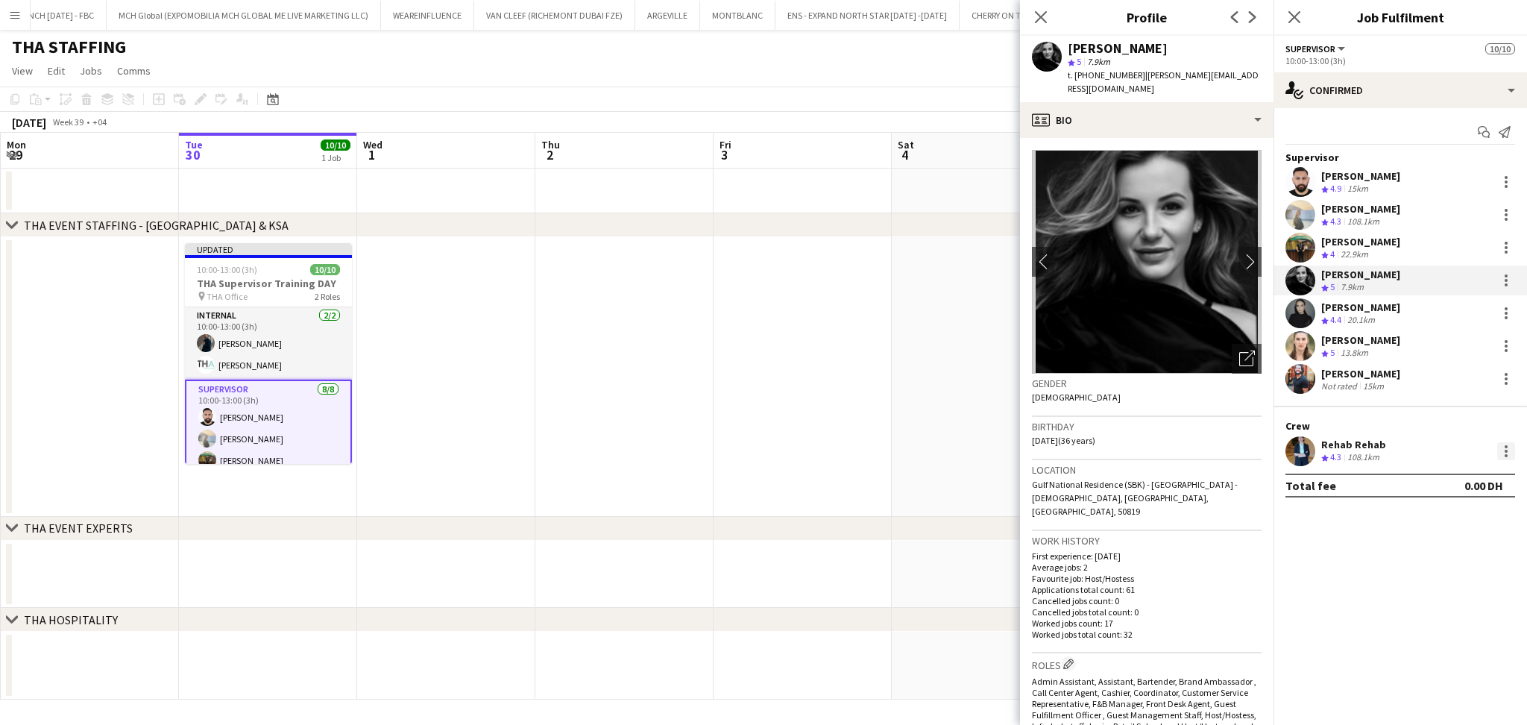
click at [1506, 447] on div at bounding box center [1506, 451] width 18 height 18
click at [1464, 694] on span "Set as supervisor" at bounding box center [1457, 692] width 92 height 13
click at [776, 448] on app-date-cell at bounding box center [802, 377] width 178 height 280
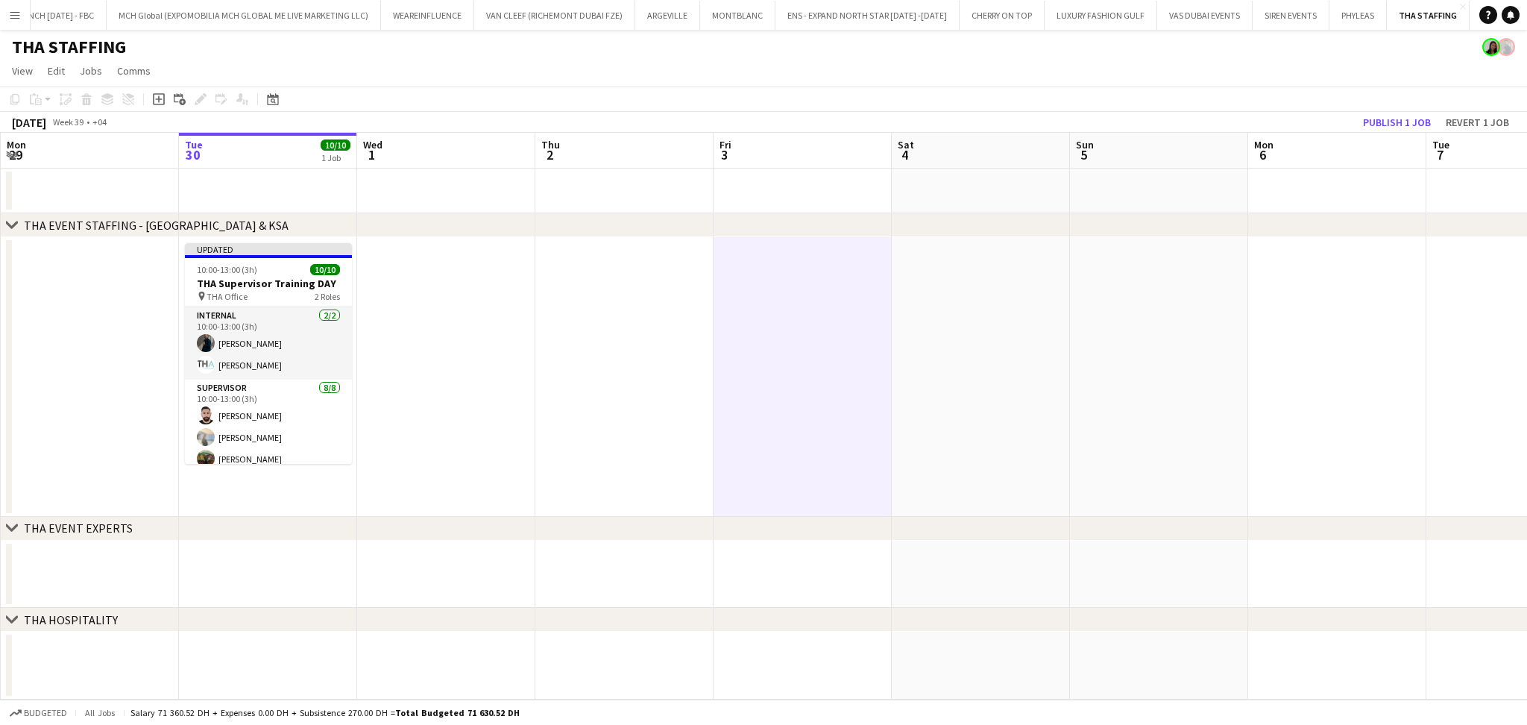
click at [1401, 145] on app-board-header-date "Mon 6" at bounding box center [1337, 151] width 178 height 36
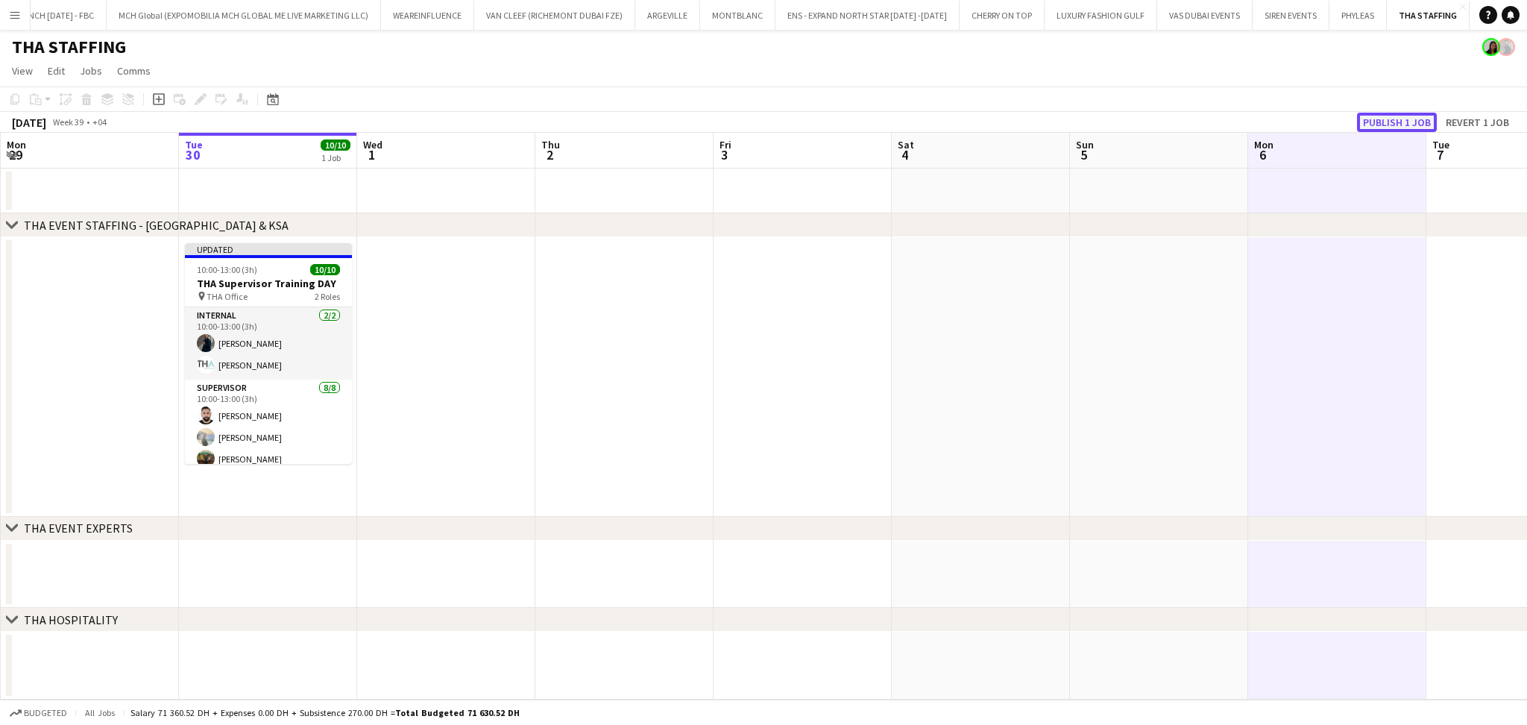
click at [1402, 125] on button "Publish 1 job" at bounding box center [1397, 122] width 80 height 19
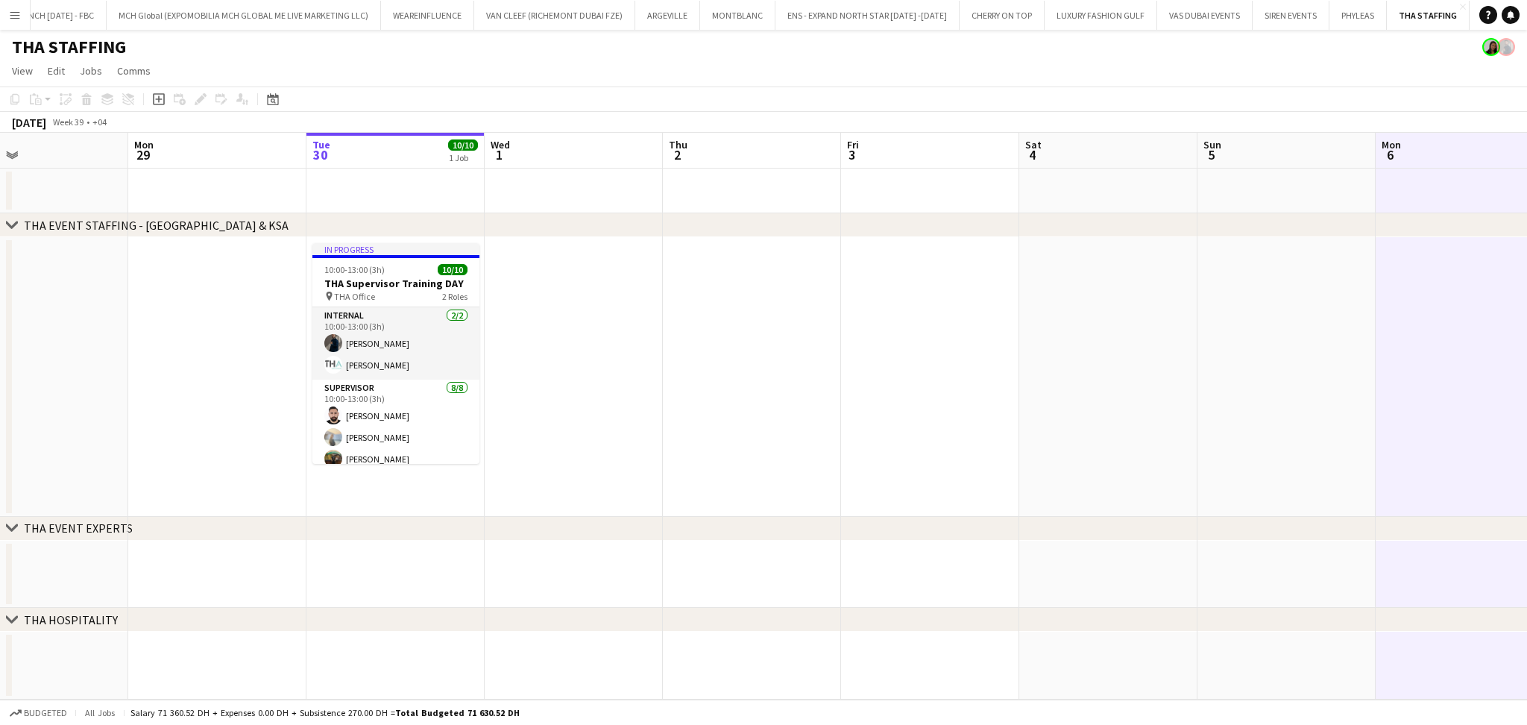
scroll to position [0, 583]
